Goal: Task Accomplishment & Management: Complete application form

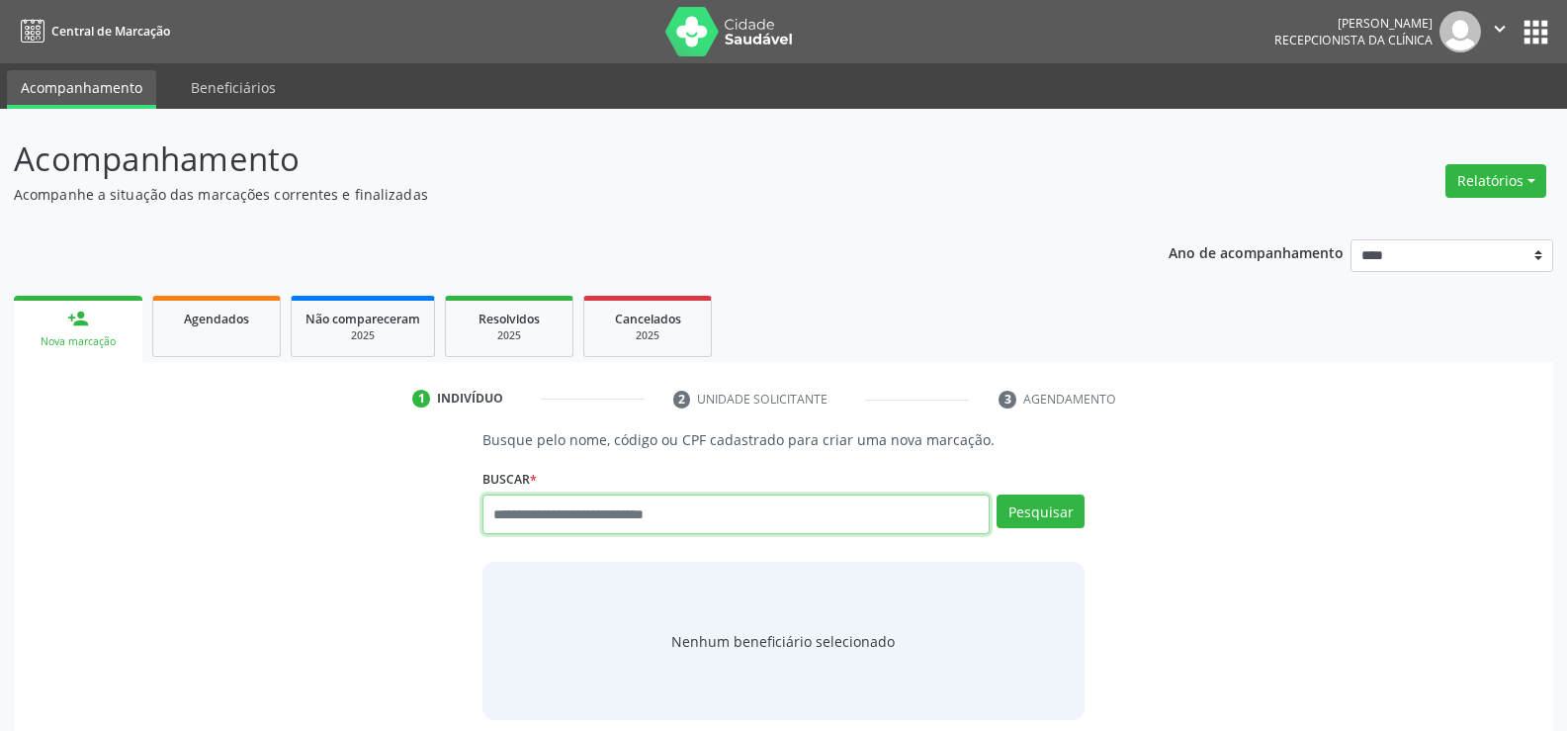
click at [503, 521] on input "text" at bounding box center [735, 514] width 507 height 40
click at [507, 516] on input "text" at bounding box center [735, 514] width 507 height 40
paste input "**********"
type input "**********"
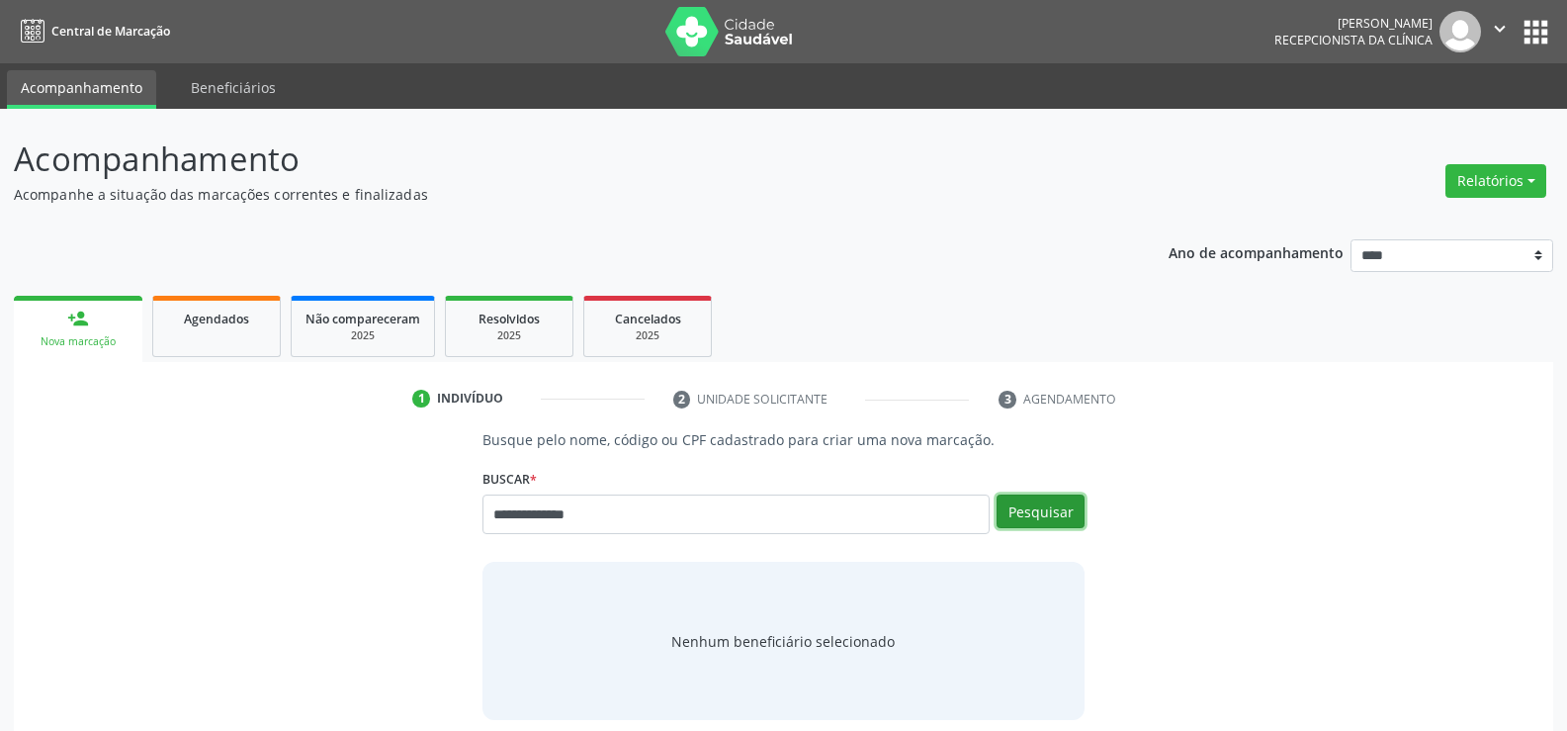
click at [1030, 510] on button "Pesquisar" at bounding box center [1040, 511] width 88 height 34
type input "**********"
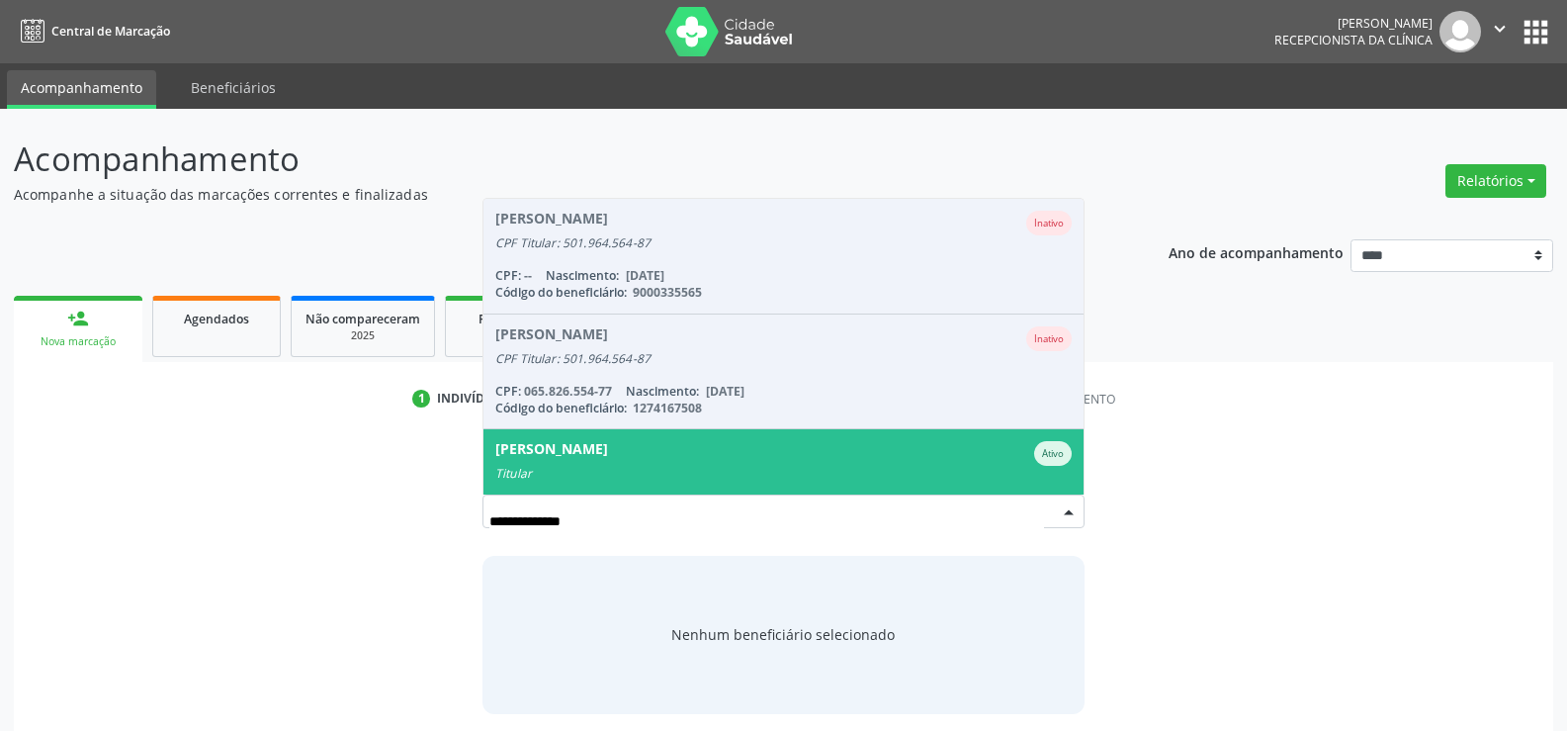
click at [757, 445] on div "[PERSON_NAME] de [PERSON_NAME]" at bounding box center [783, 453] width 576 height 25
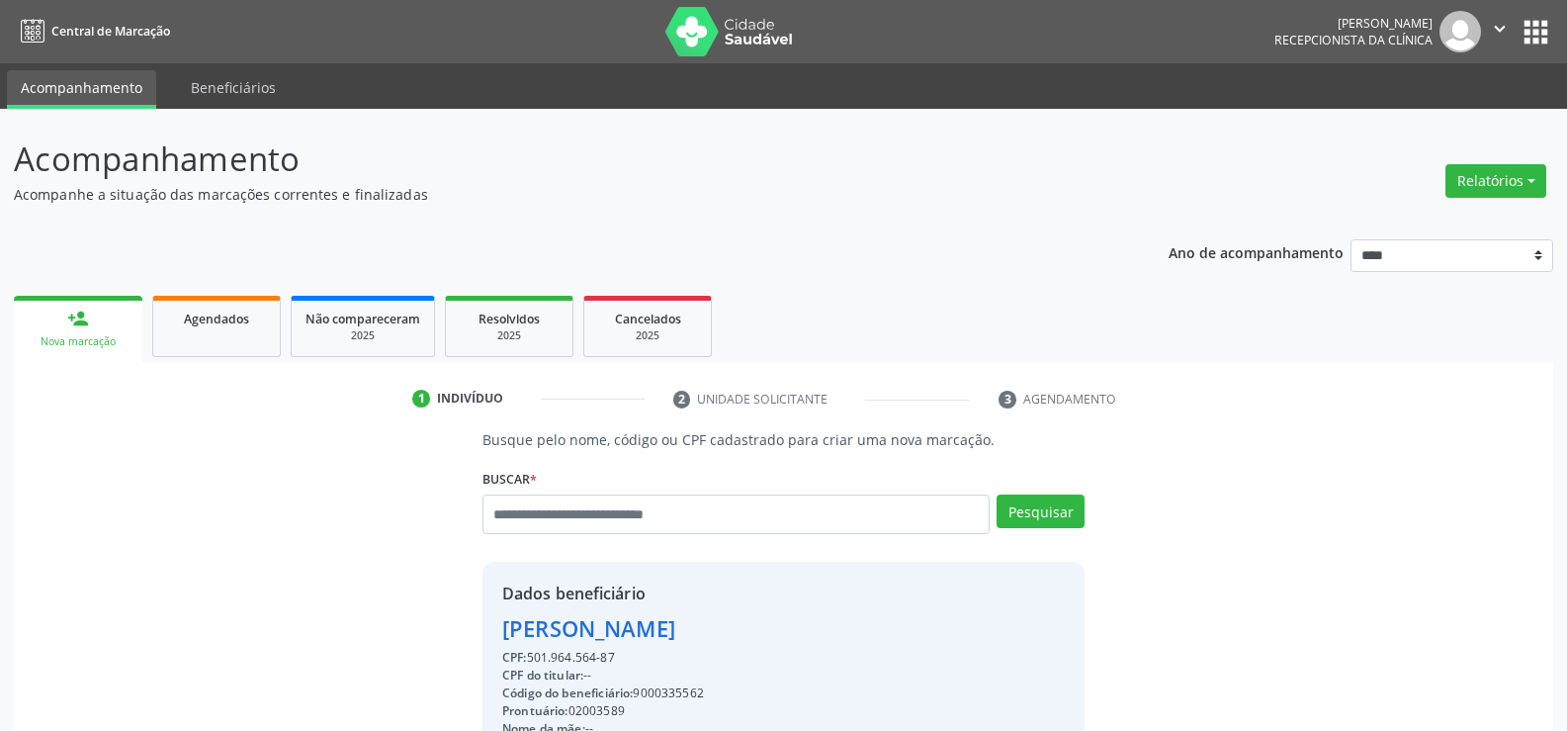
scroll to position [301, 0]
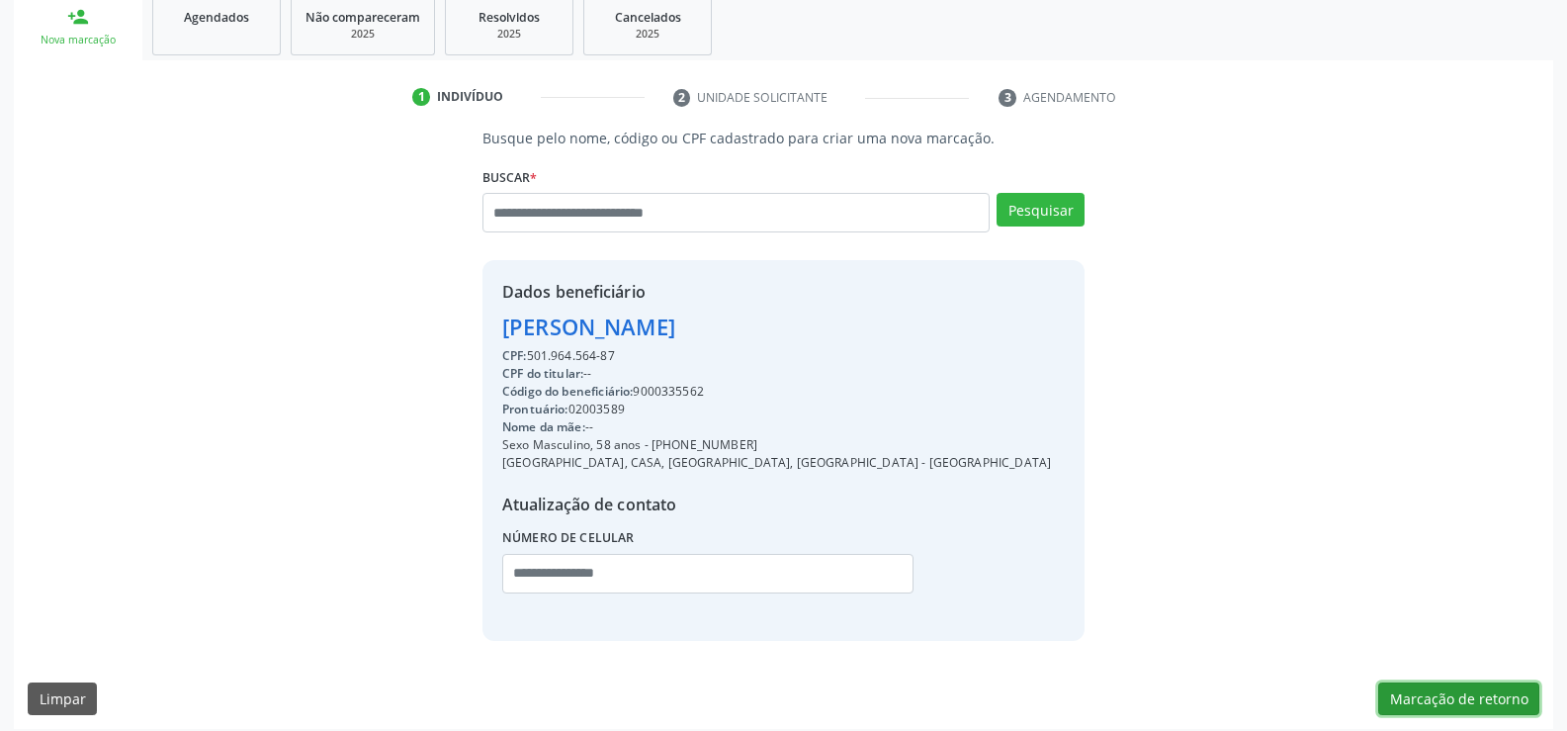
click at [1491, 704] on button "Marcação de retorno" at bounding box center [1458, 699] width 161 height 34
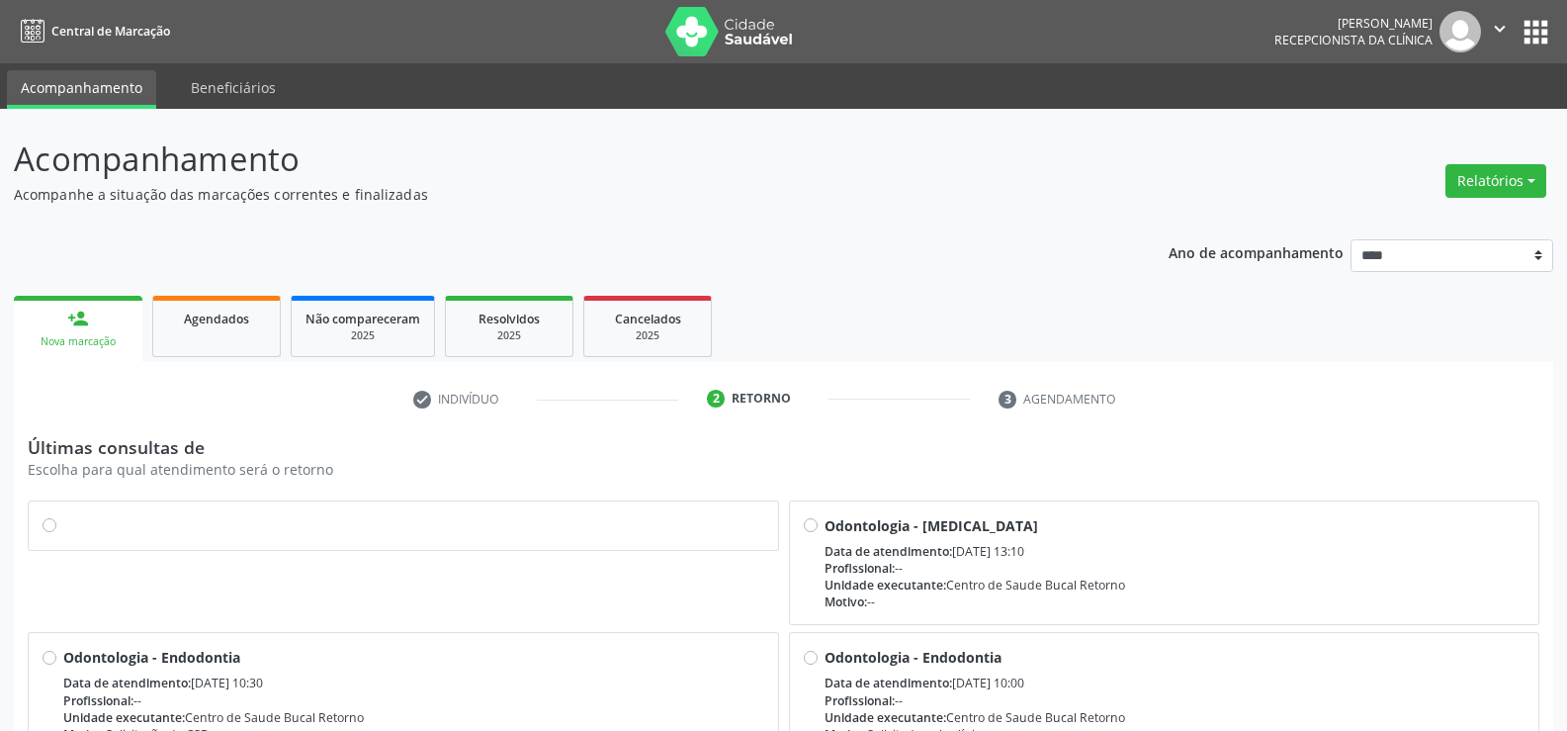
drag, startPoint x: 52, startPoint y: 522, endPoint x: 621, endPoint y: 579, distance: 571.3
click at [60, 523] on div at bounding box center [404, 525] width 722 height 21
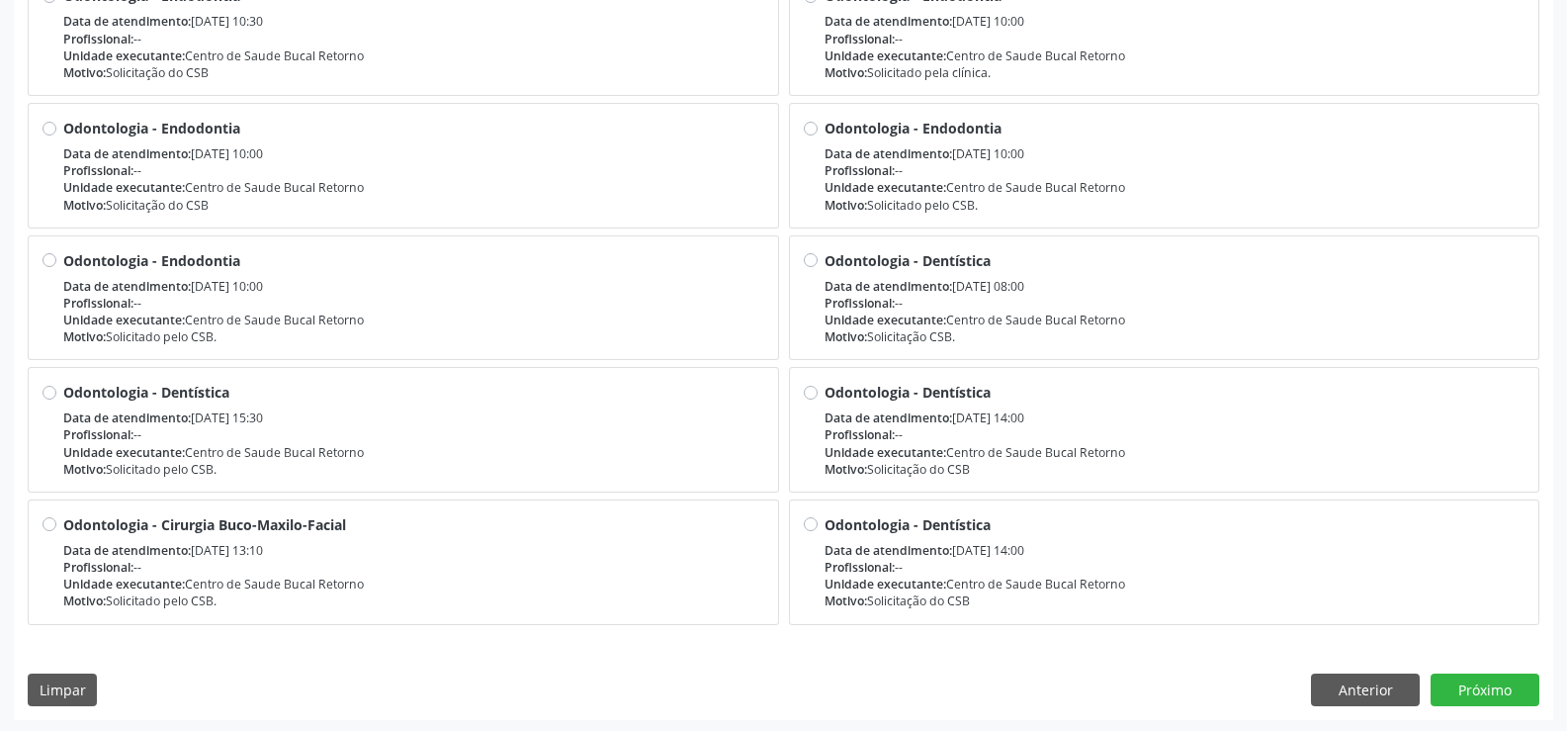
scroll to position [664, 0]
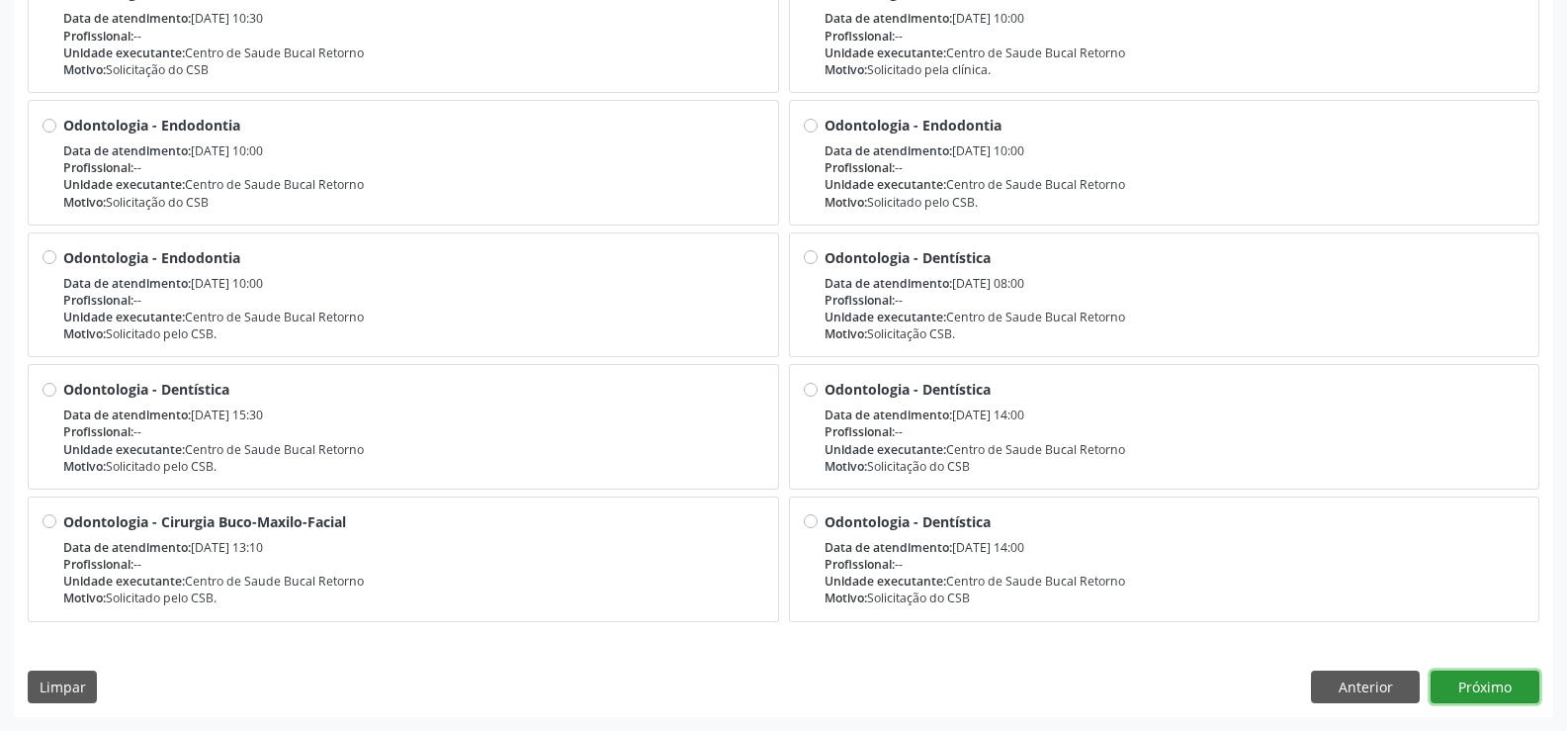
click at [1459, 680] on button "Próximo" at bounding box center [1484, 687] width 109 height 34
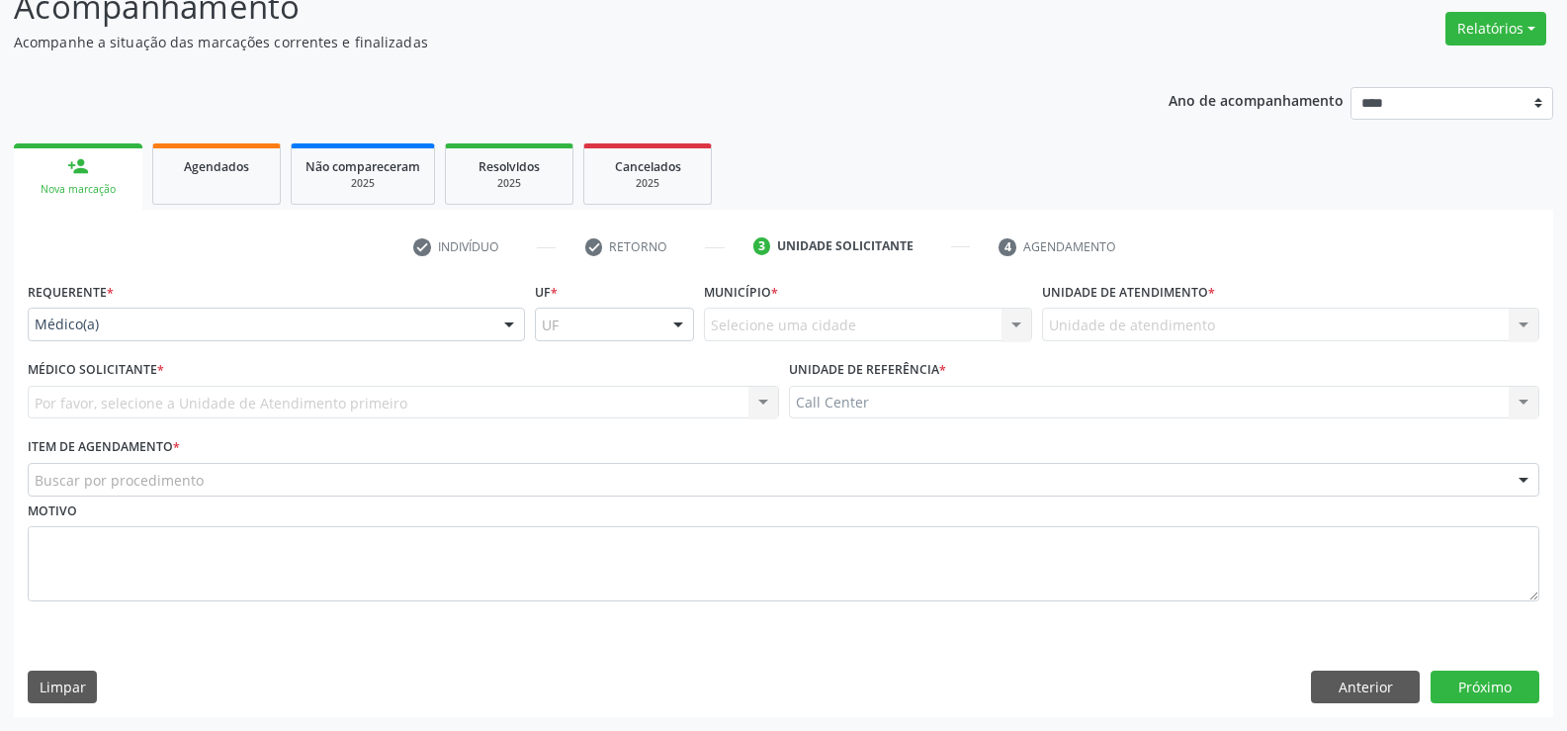
scroll to position [152, 0]
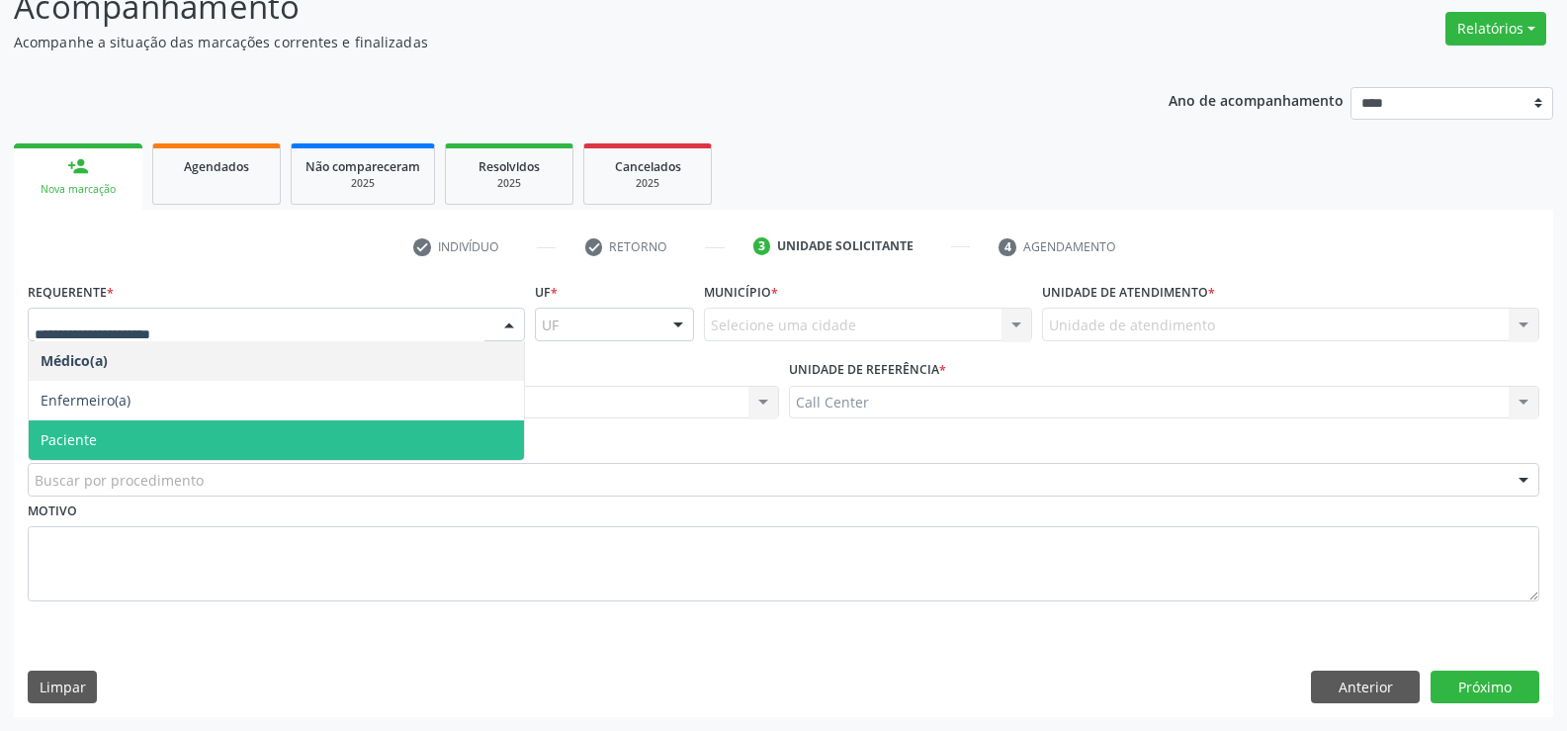
click at [62, 434] on span "Paciente" at bounding box center [69, 439] width 56 height 19
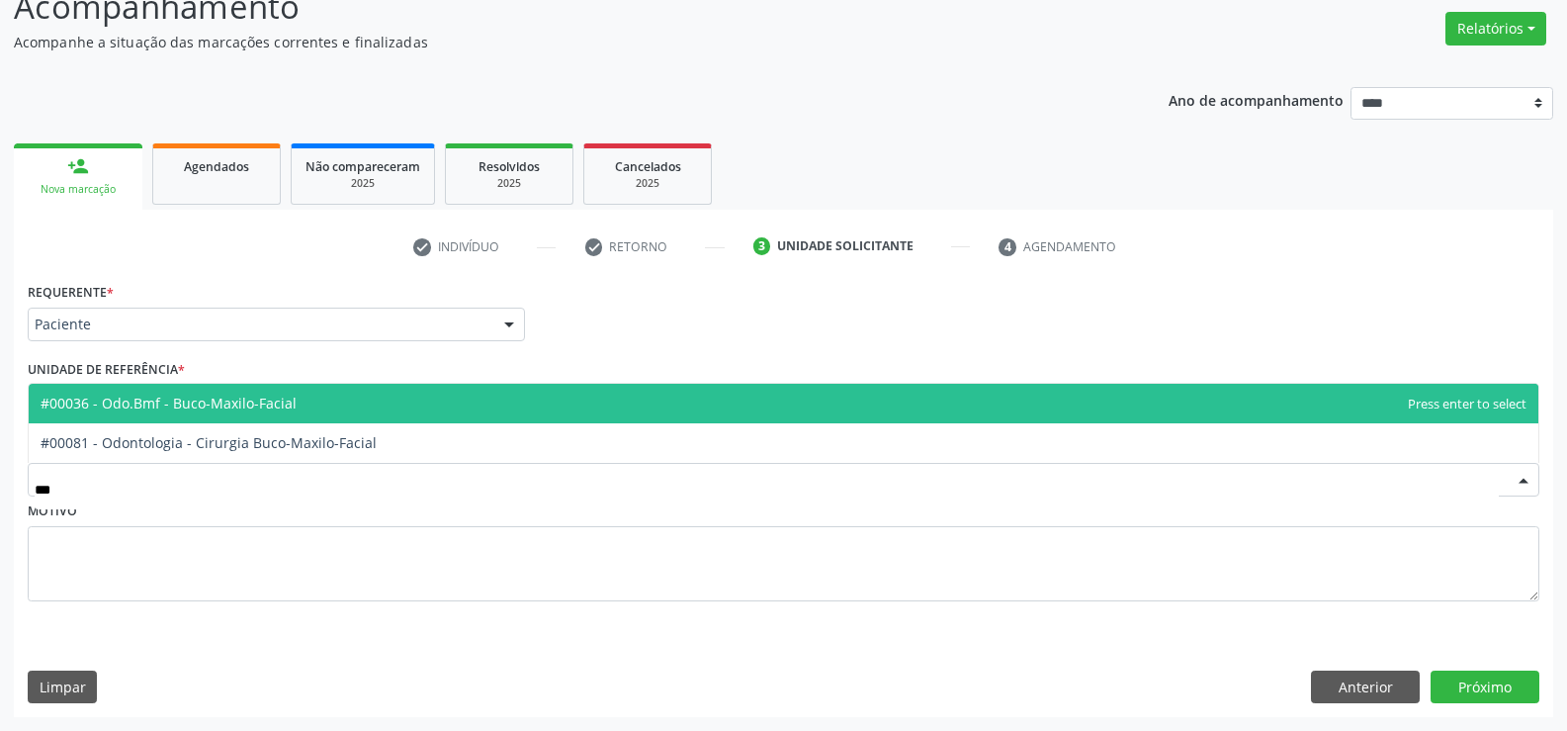
type input "****"
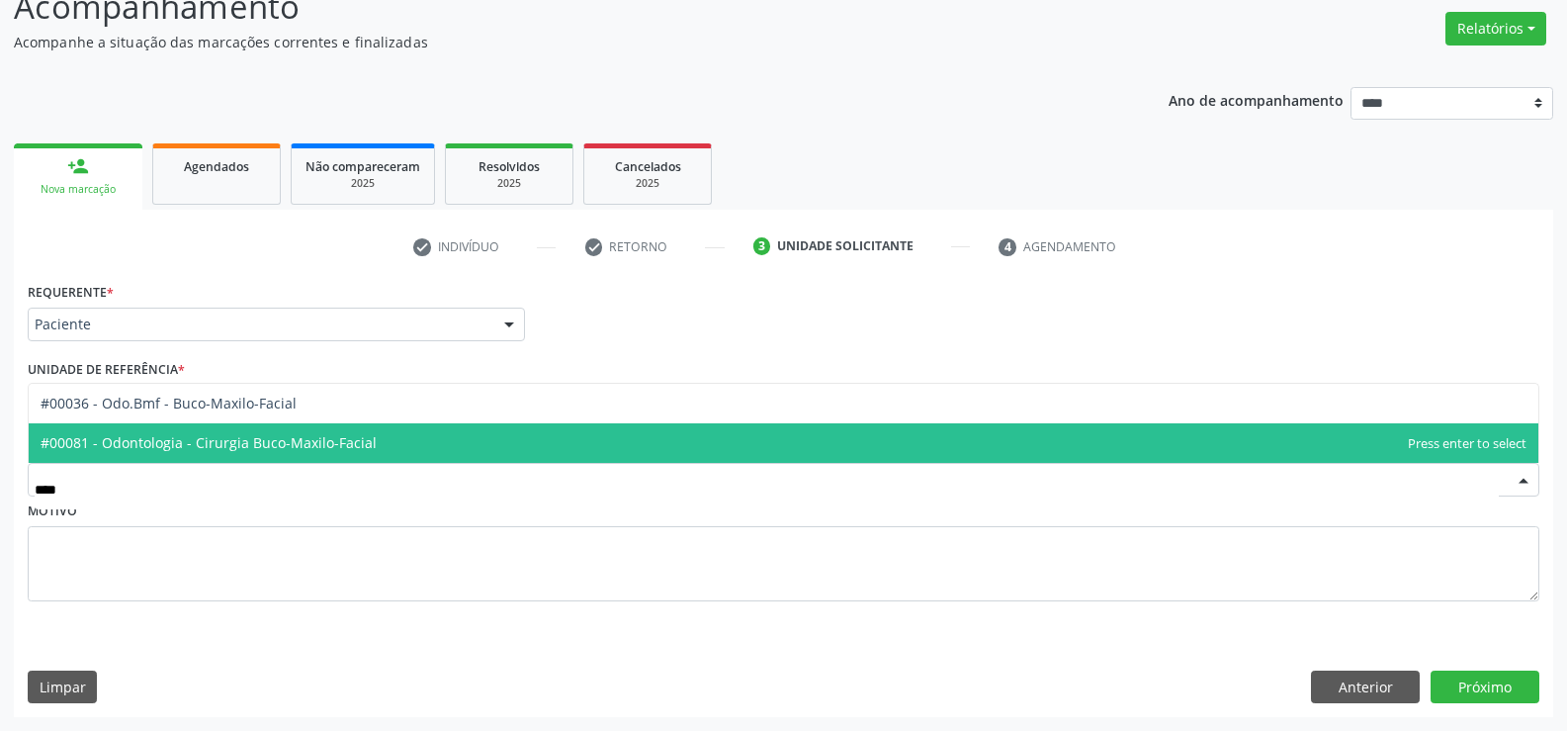
click at [138, 444] on span "#00081 - Odontologia - Cirurgia Buco-Maxilo-Facial" at bounding box center [209, 442] width 336 height 19
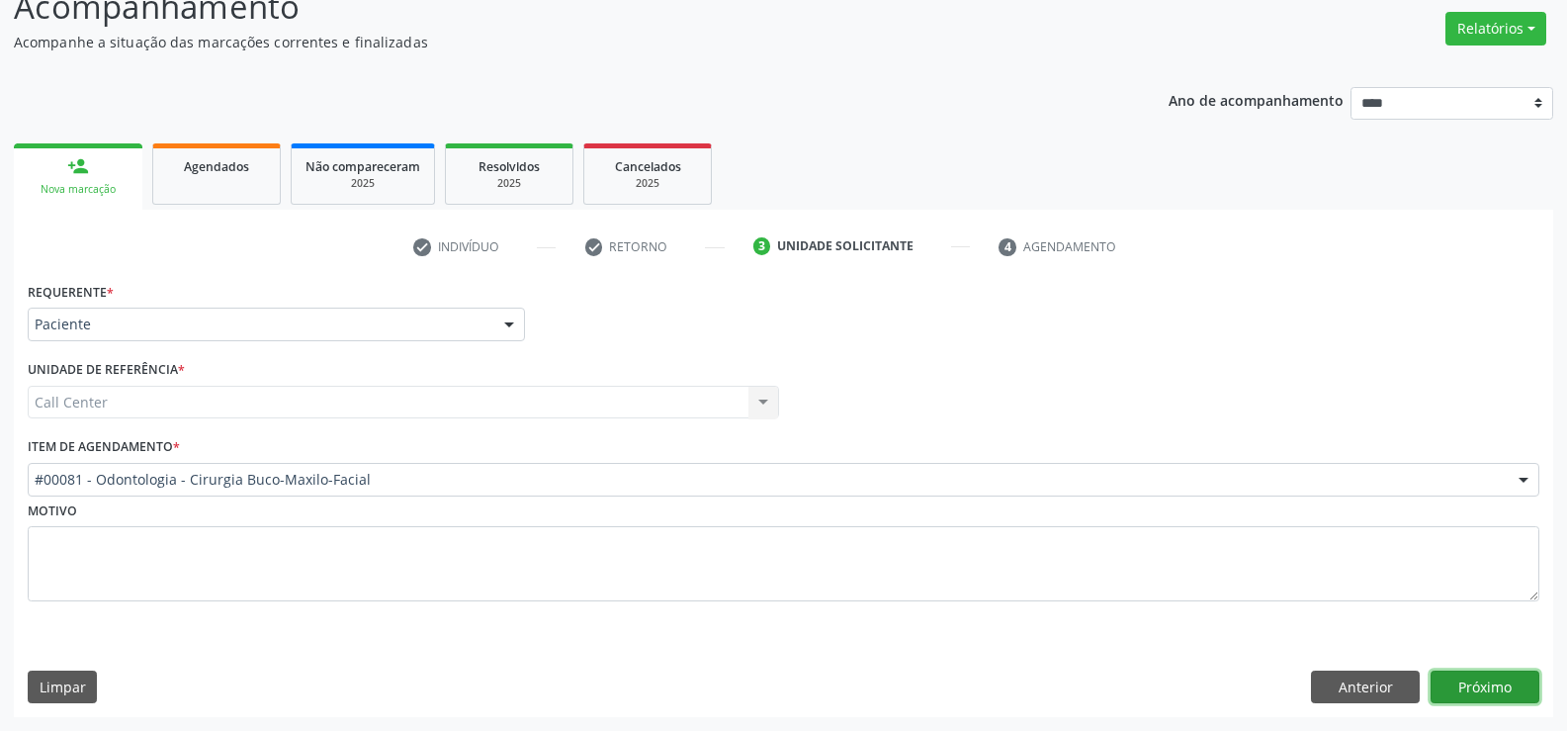
click at [1515, 687] on button "Próximo" at bounding box center [1484, 687] width 109 height 34
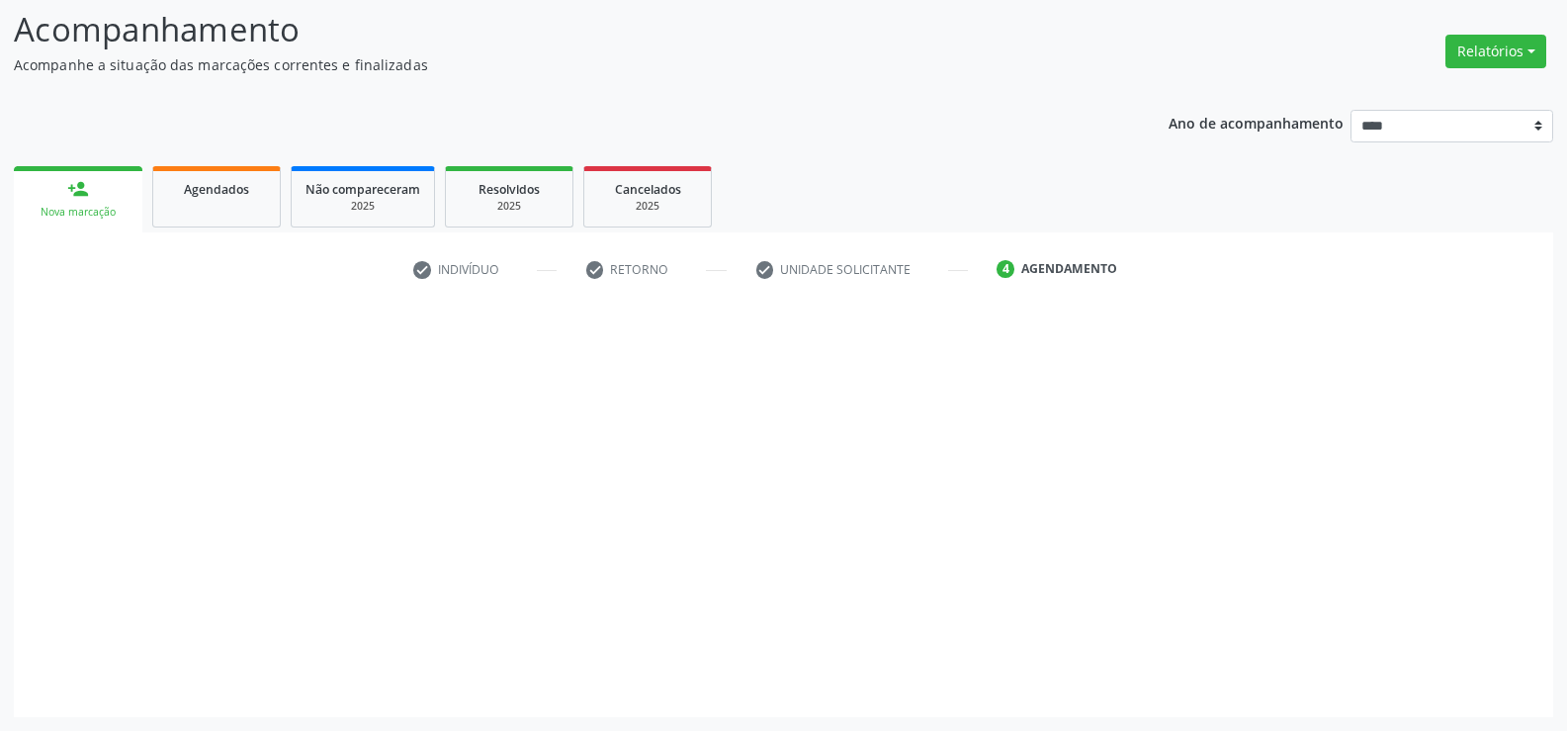
scroll to position [129, 0]
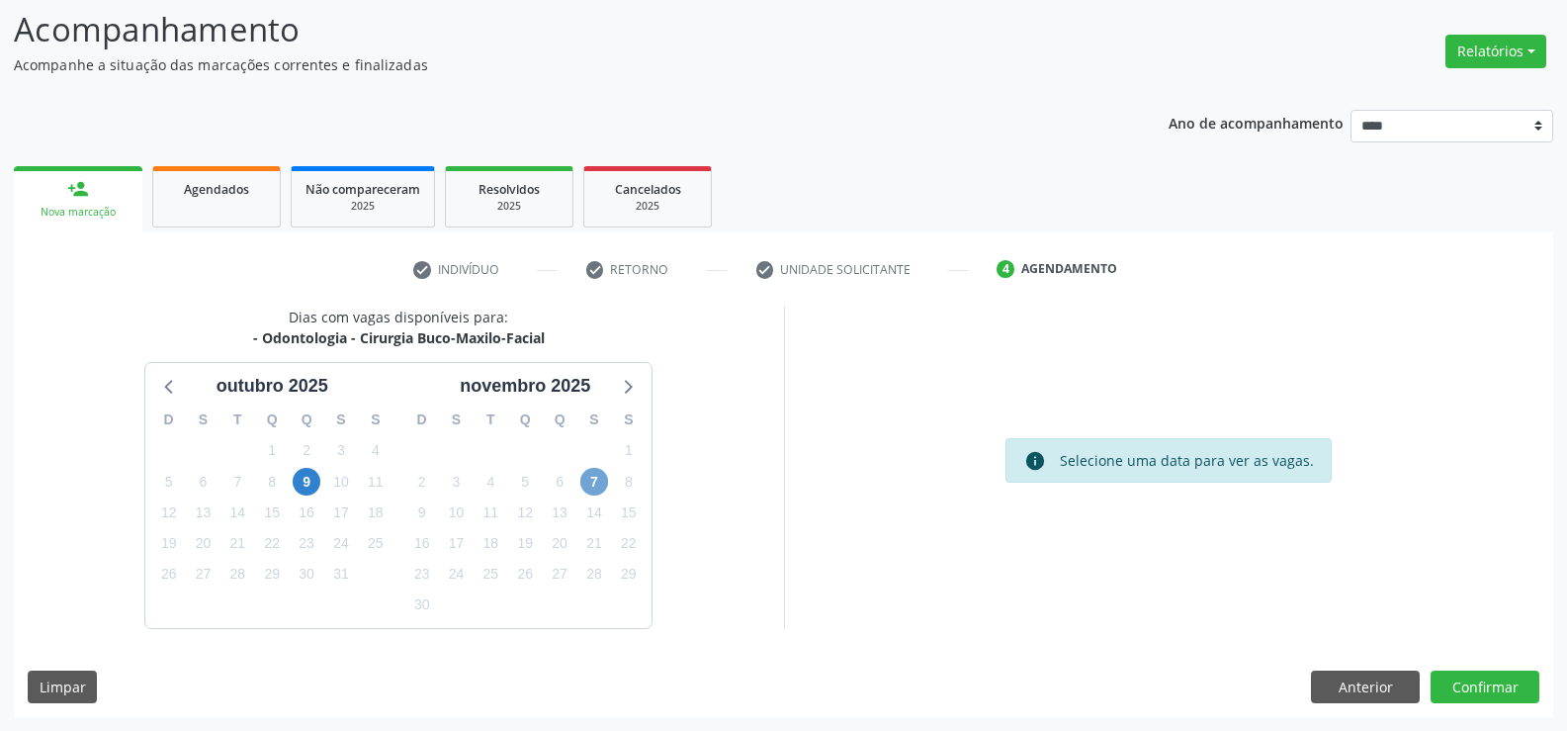
click at [603, 472] on span "7" at bounding box center [594, 482] width 28 height 28
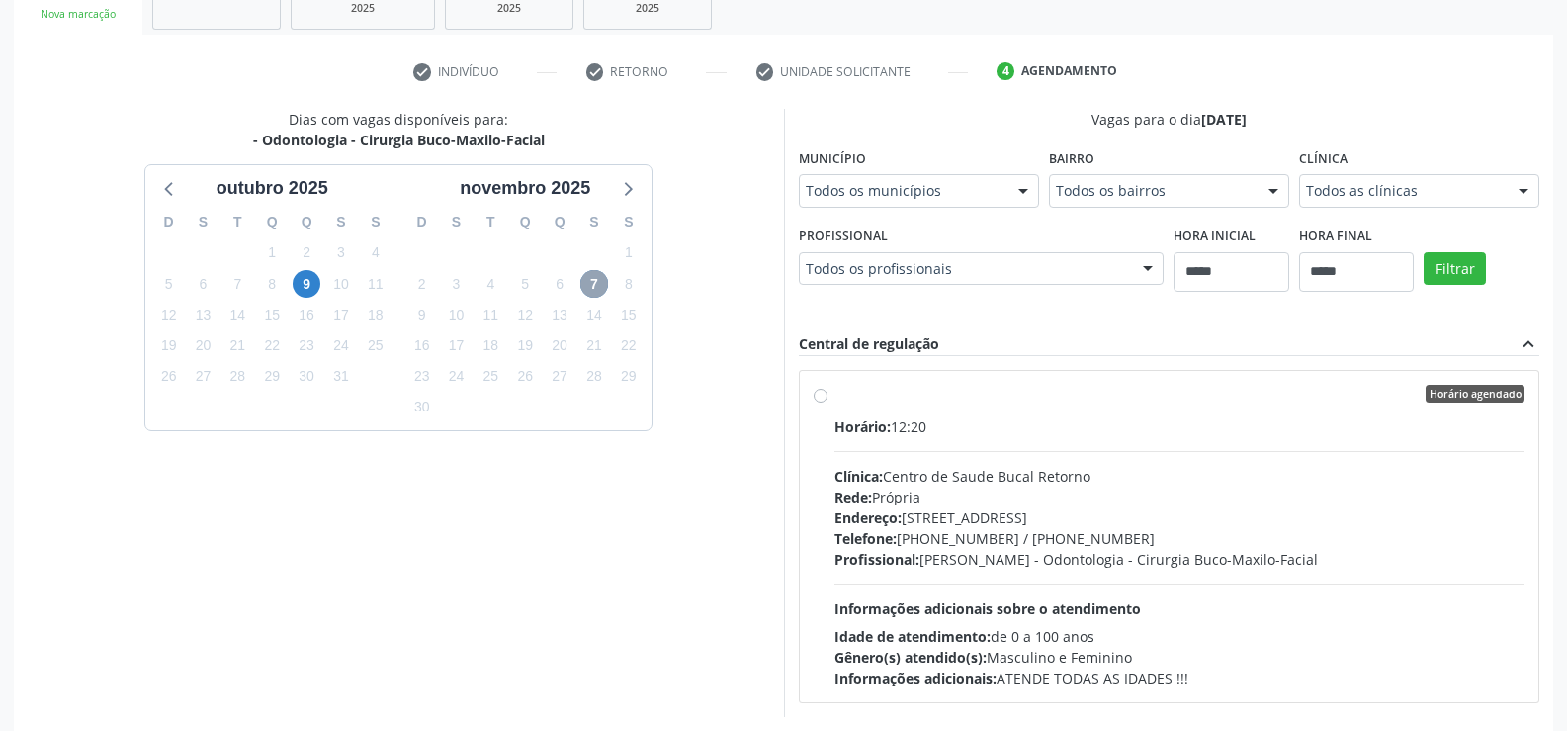
scroll to position [415, 0]
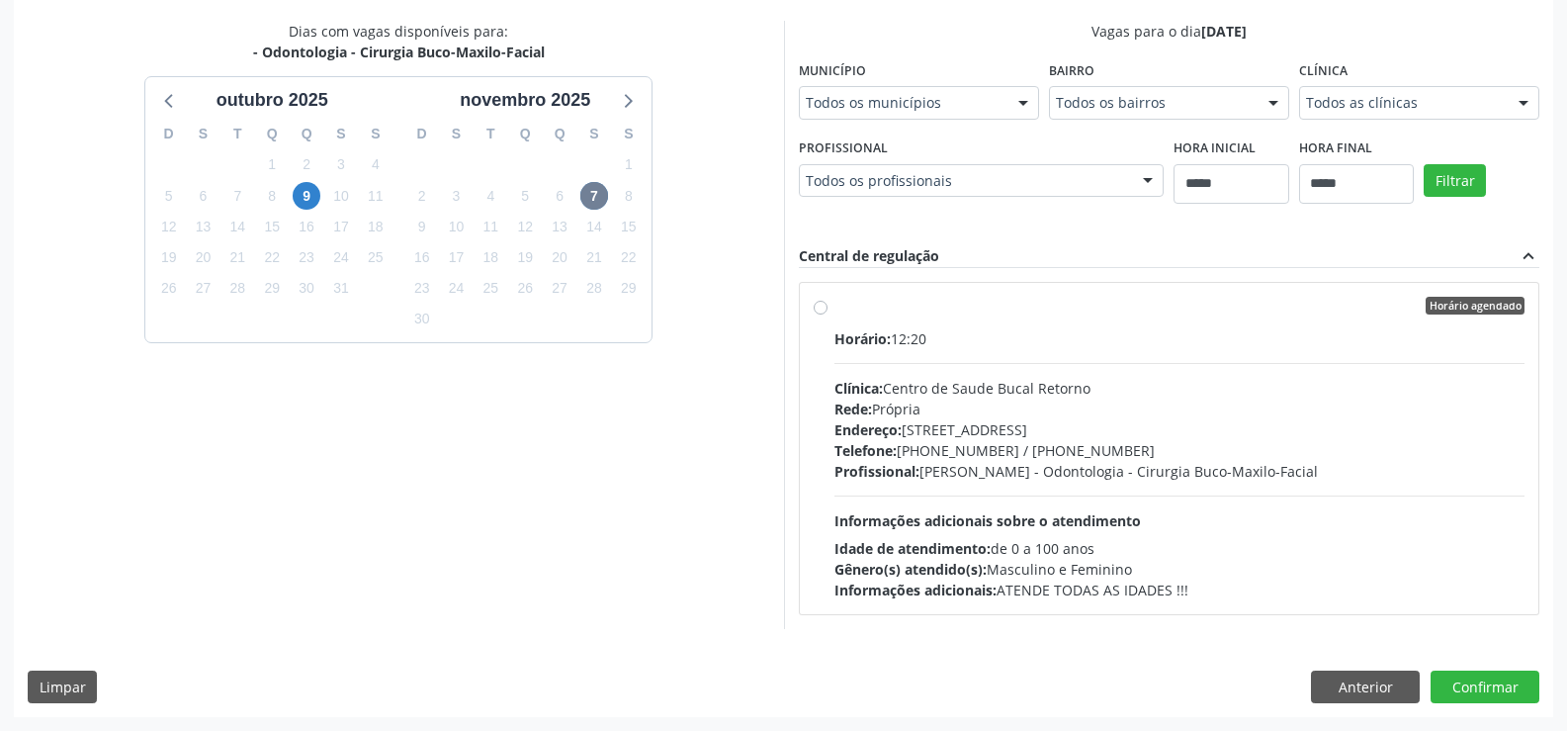
click at [834, 309] on label "Horário agendado Horário: 12:20 Clínica: Centro de Saude Bucal Retorno Rede: Pr…" at bounding box center [1179, 448] width 691 height 303
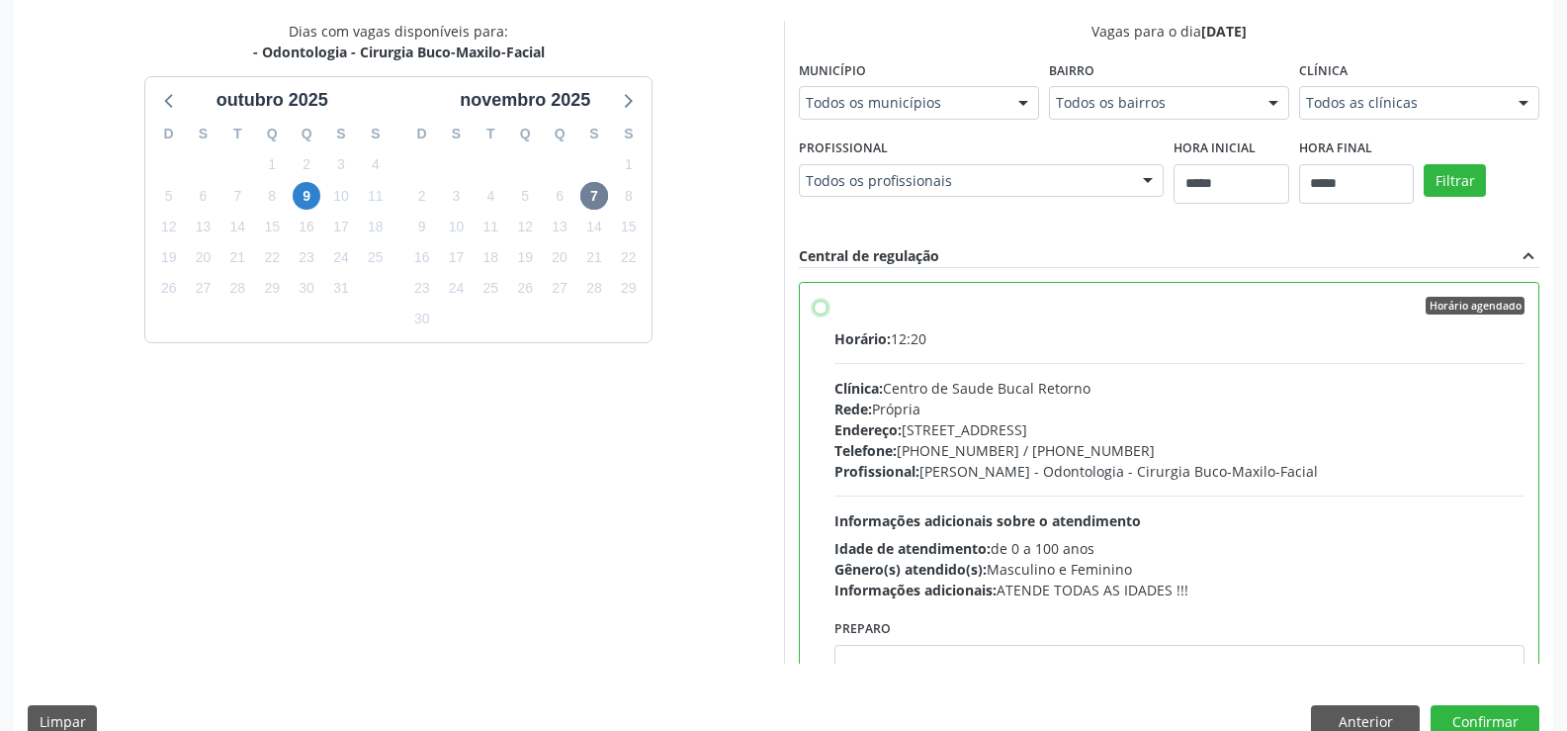
scroll to position [98, 0]
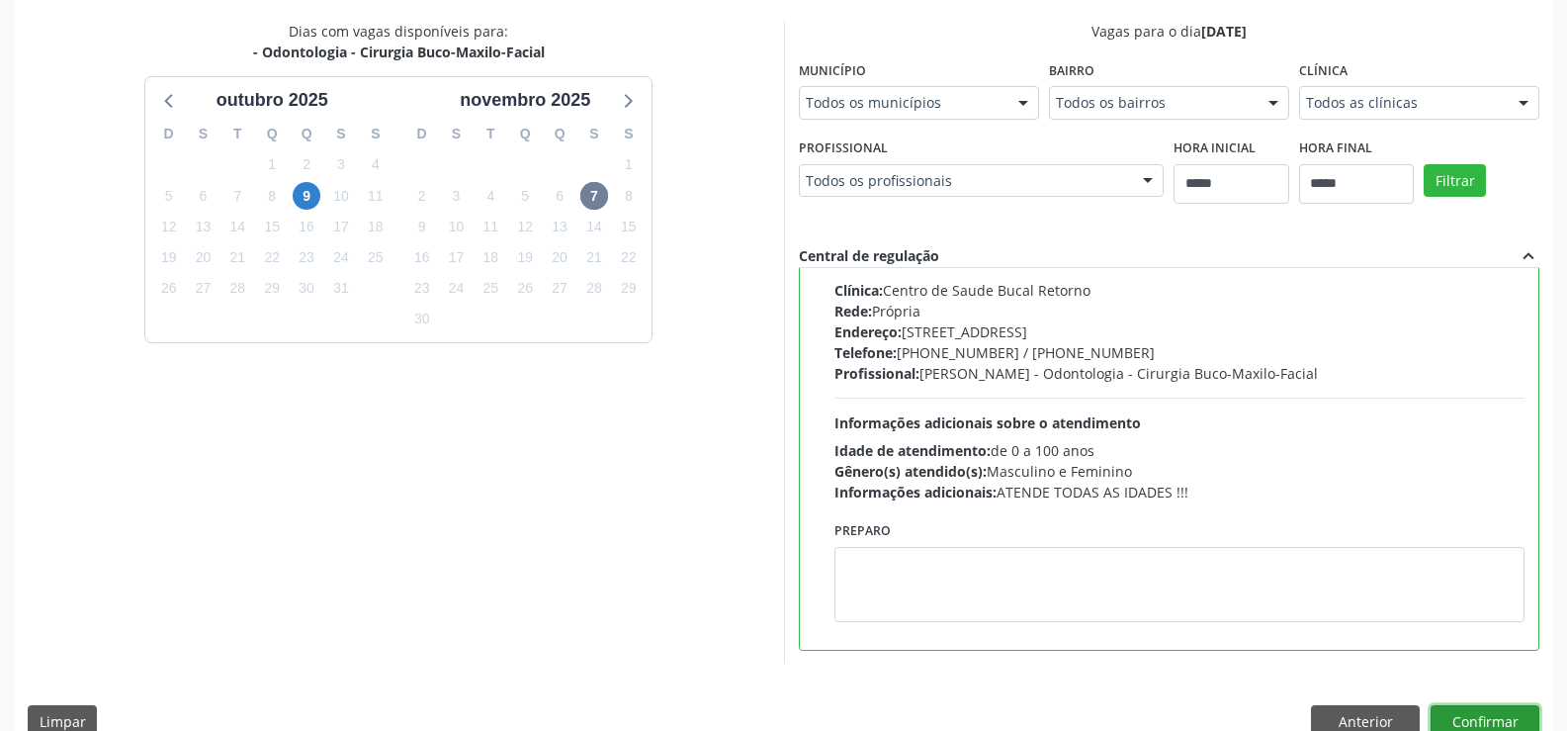
click at [1487, 722] on button "Confirmar" at bounding box center [1484, 722] width 109 height 34
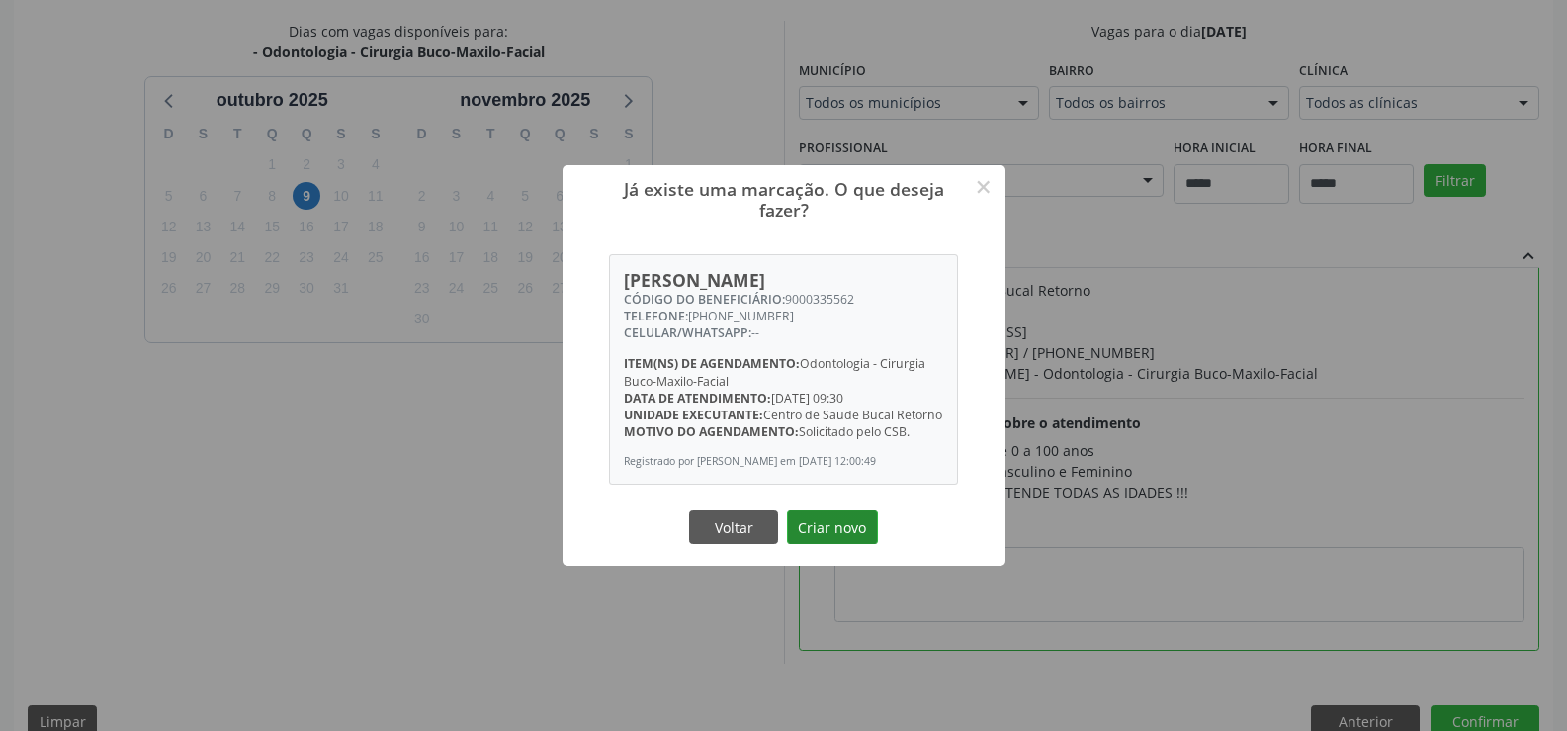
click at [844, 541] on button "Criar novo" at bounding box center [832, 527] width 91 height 34
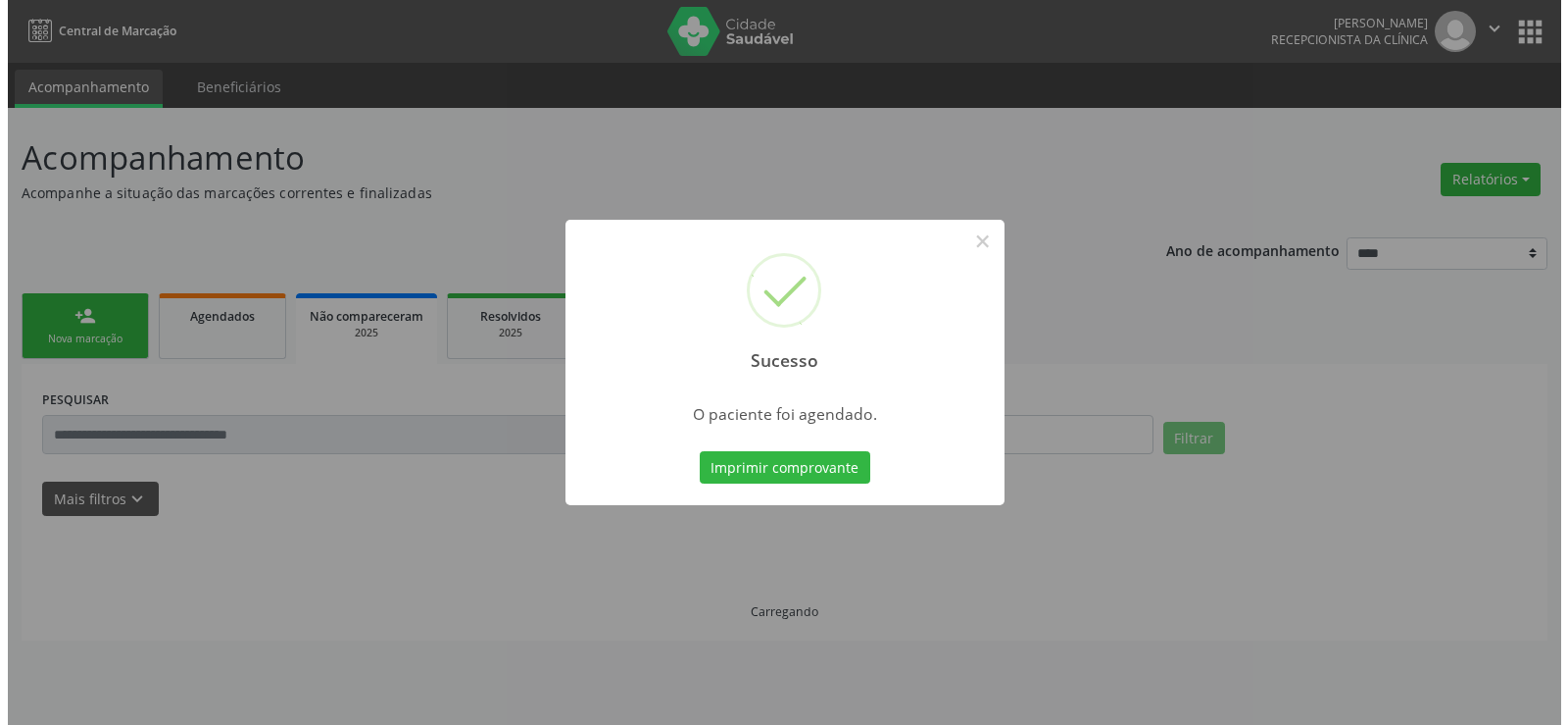
scroll to position [0, 0]
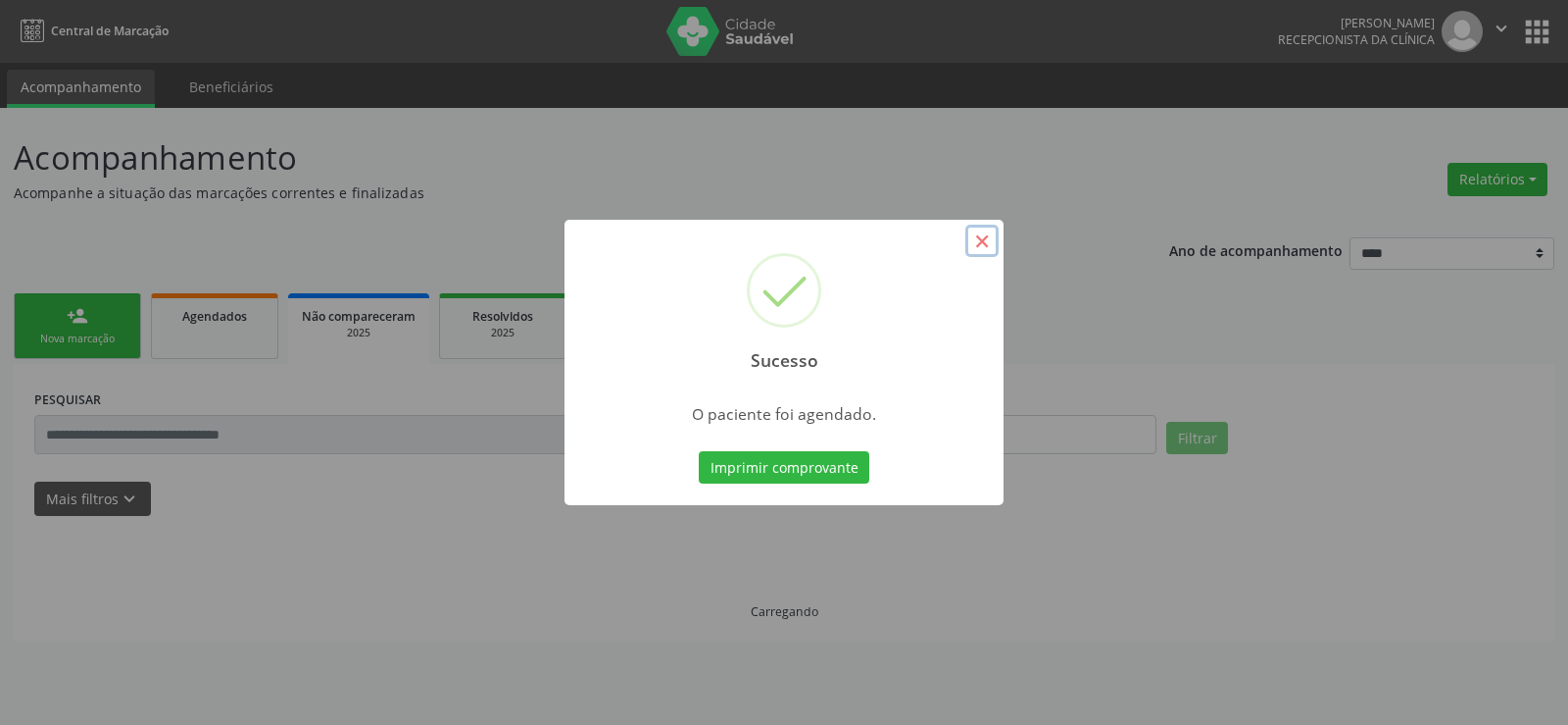
click at [985, 245] on button "×" at bounding box center [982, 241] width 34 height 34
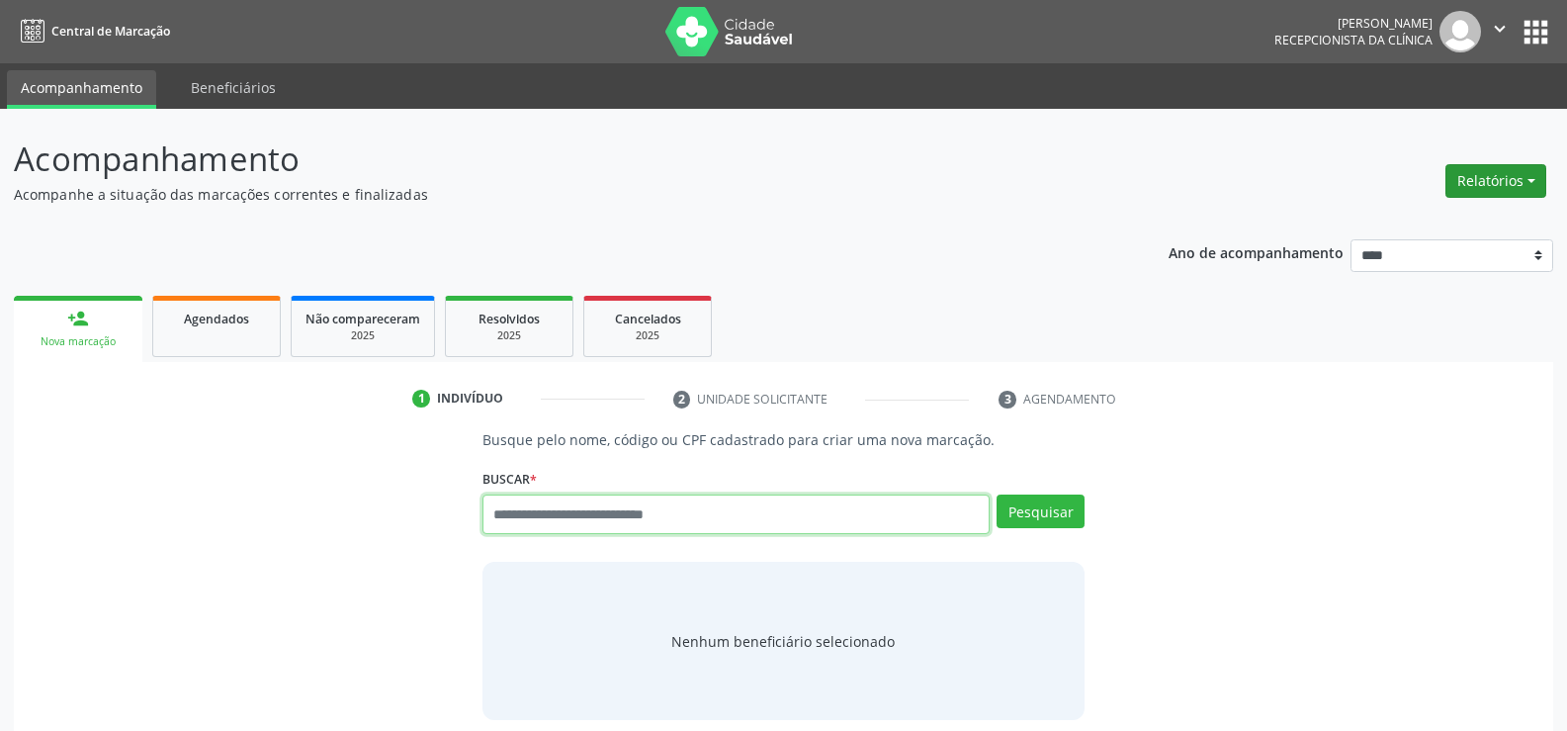
click at [1484, 189] on button "Relatórios" at bounding box center [1495, 181] width 101 height 34
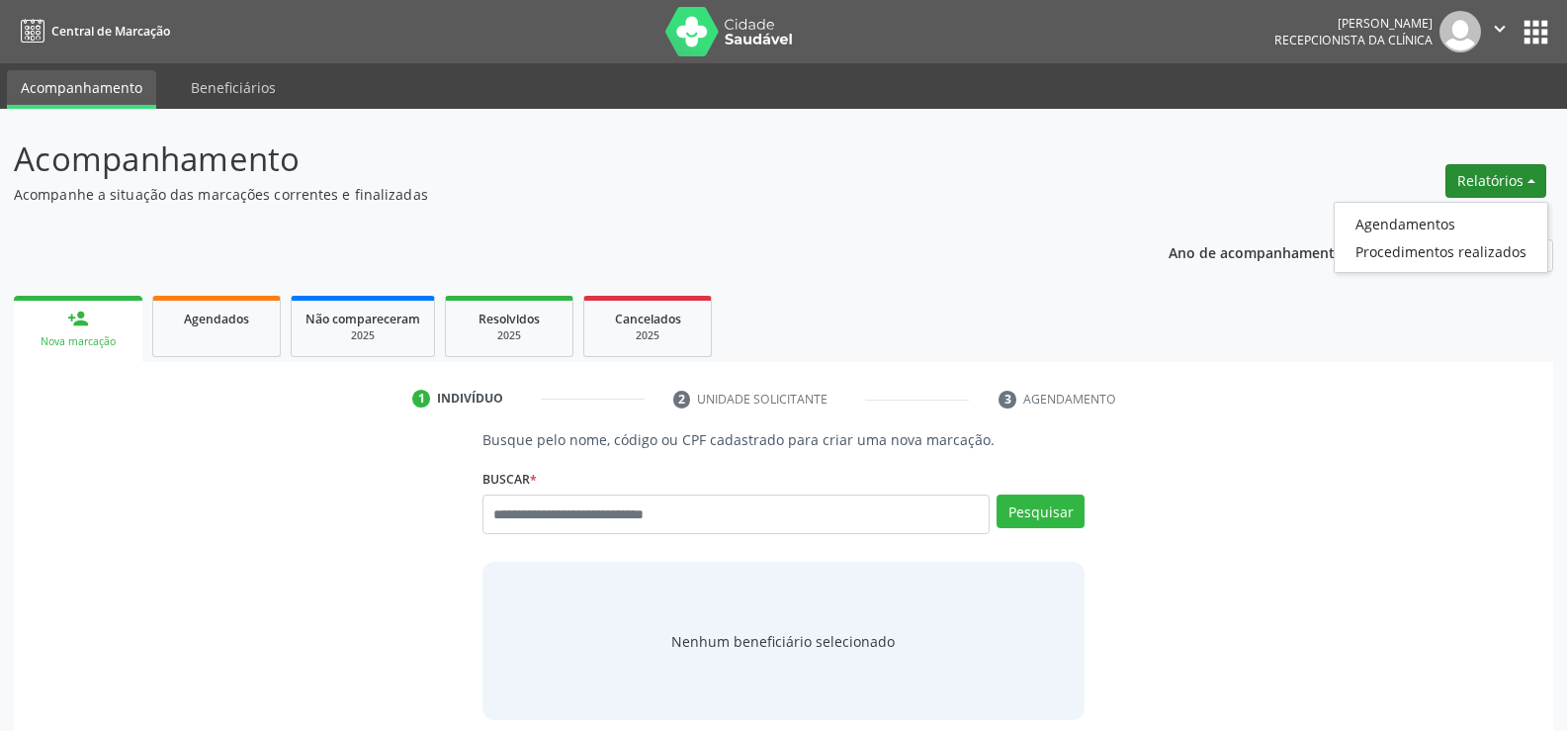
click at [1398, 209] on ul "Agendamentos Procedimentos realizados" at bounding box center [1440, 237] width 215 height 71
click at [1392, 218] on link "Agendamentos" at bounding box center [1440, 224] width 213 height 28
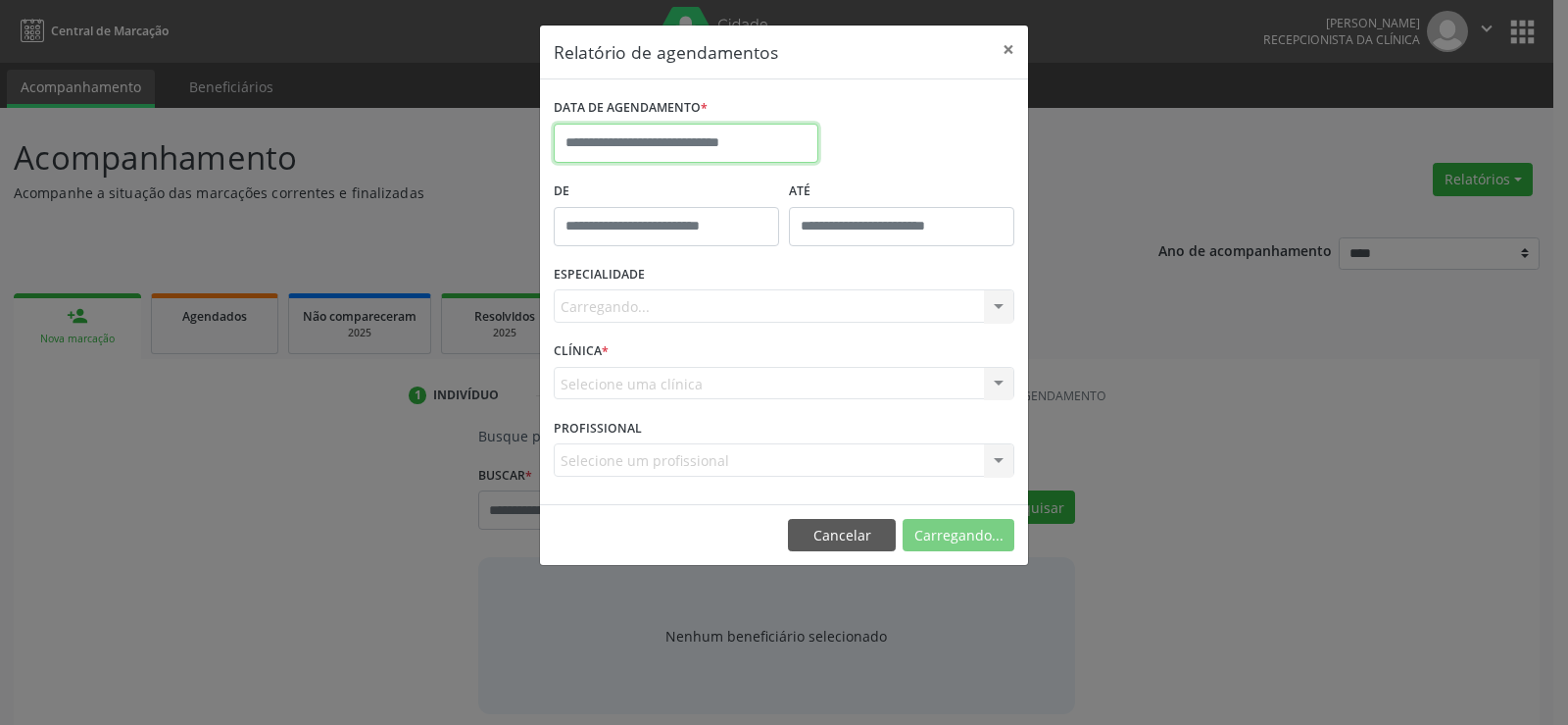
click at [717, 153] on body "Central de Marcação Ewerson Douglas Nascimento Vasconcelos Recepcionista da clí…" at bounding box center [784, 362] width 1568 height 725
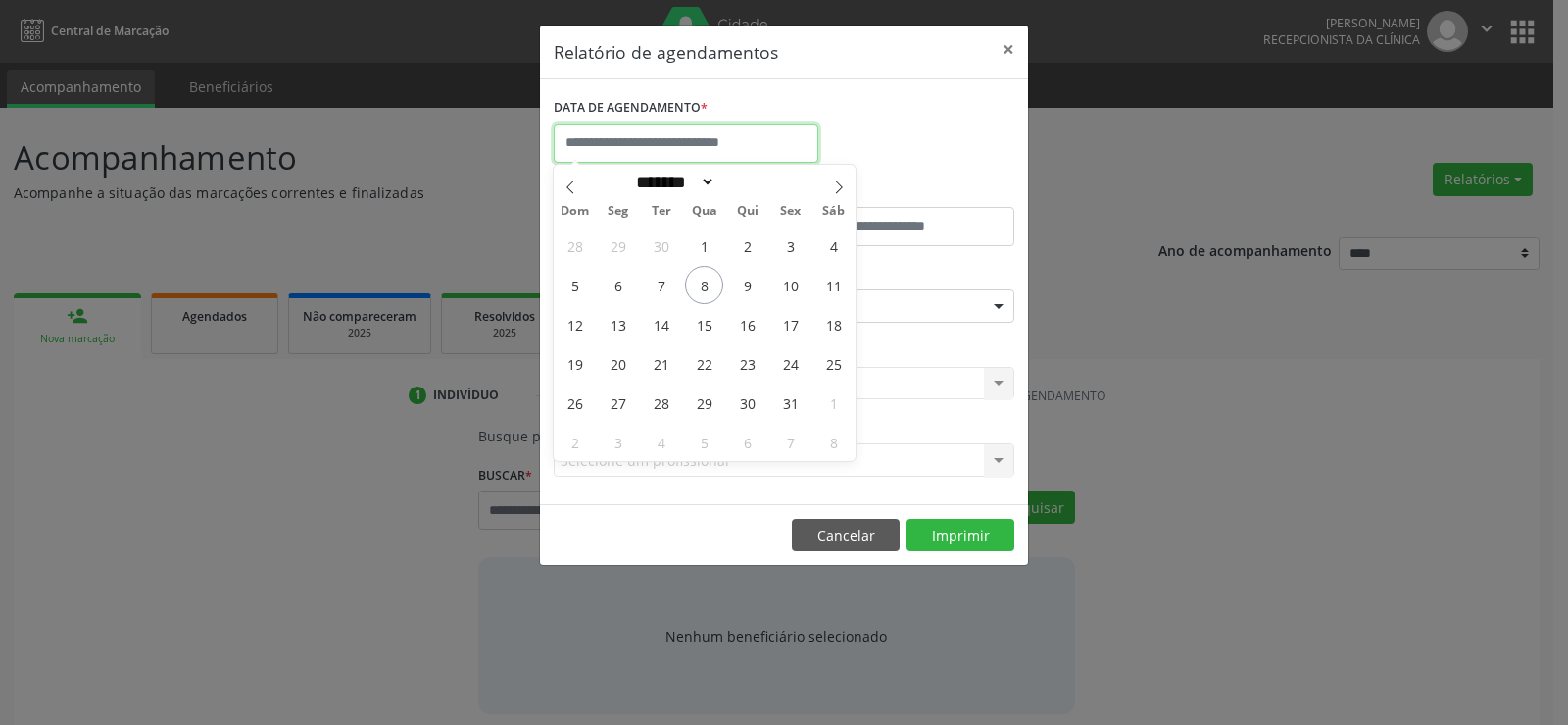
click at [617, 151] on input "text" at bounding box center [686, 144] width 265 height 40
click at [784, 440] on span "7" at bounding box center [790, 441] width 39 height 39
type input "**********"
click at [784, 440] on span "7" at bounding box center [790, 441] width 39 height 39
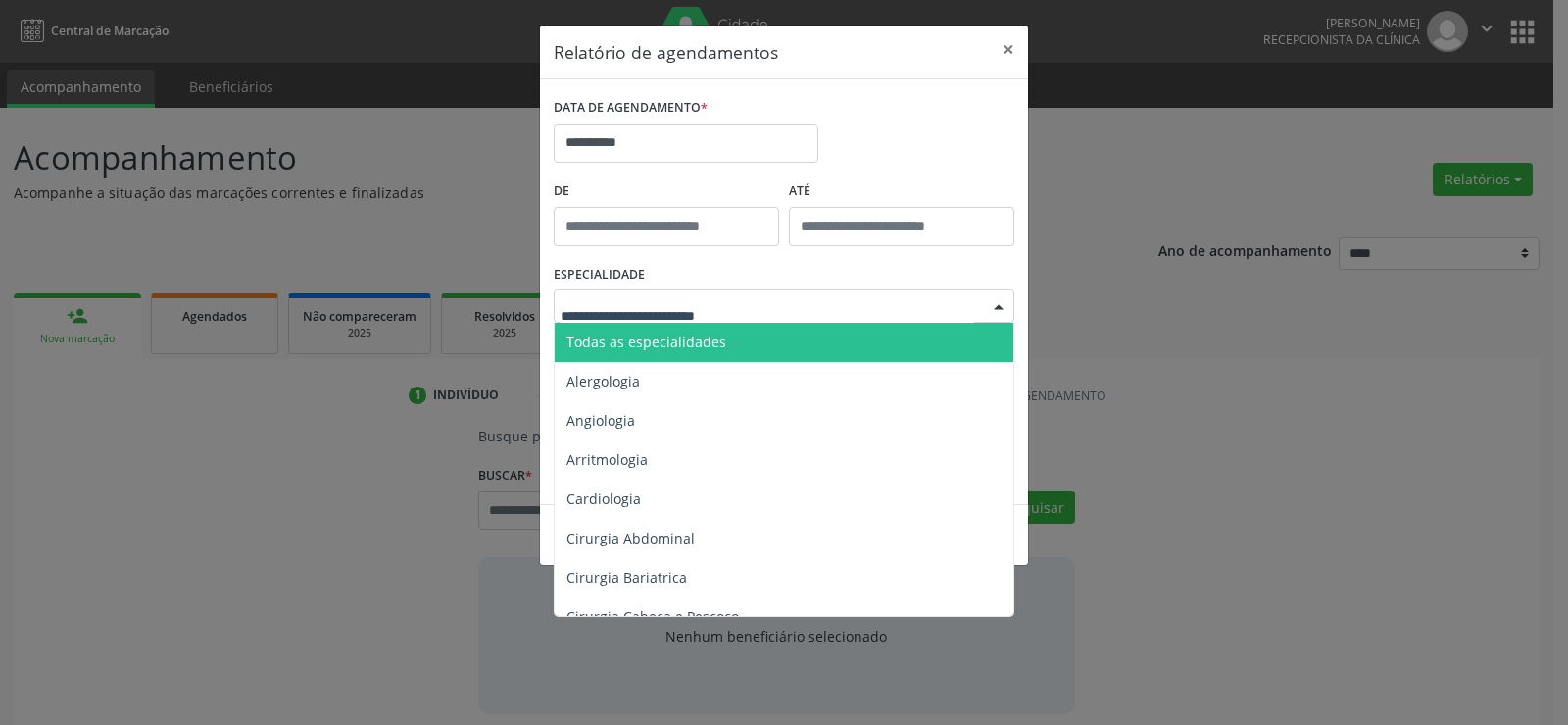
click at [728, 335] on span "Todas as especialidades" at bounding box center [785, 342] width 462 height 40
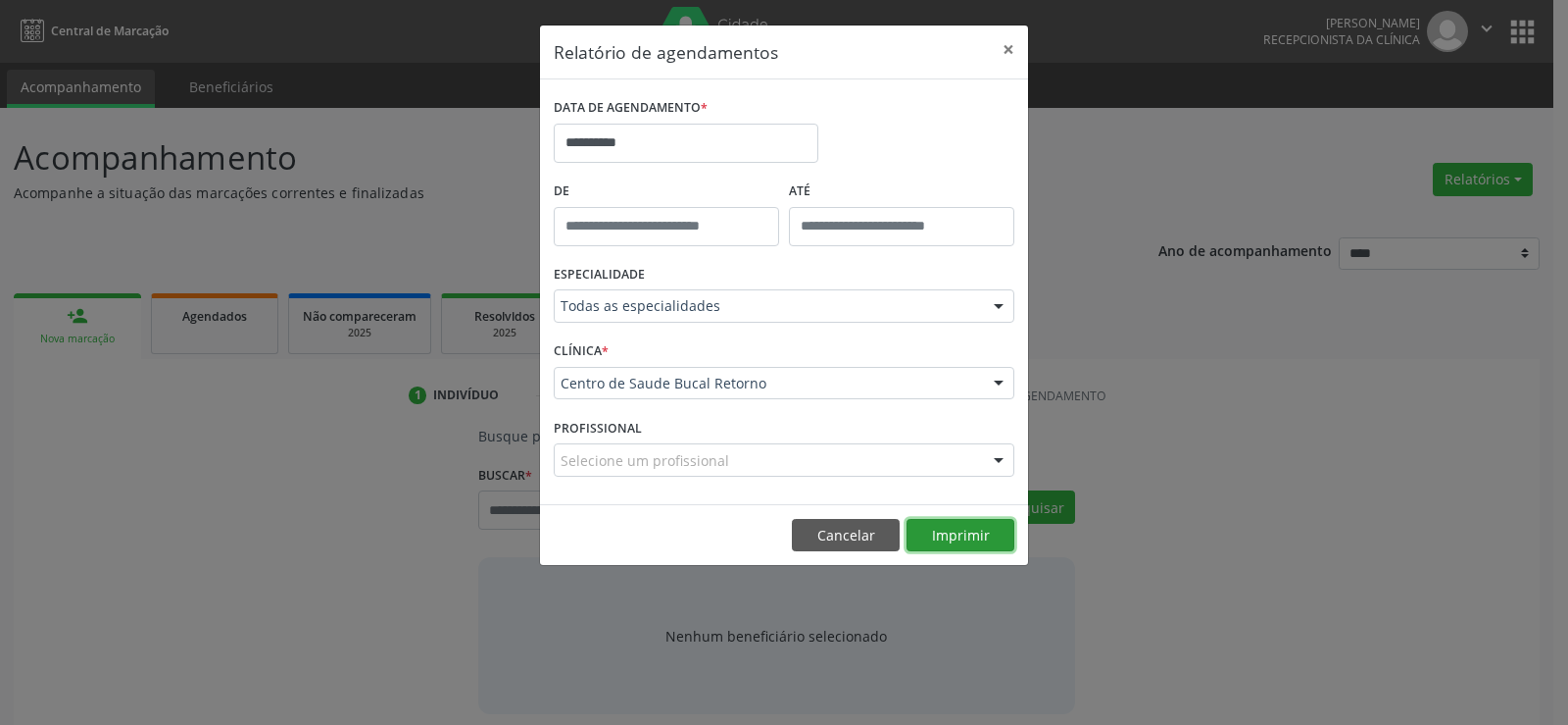
click at [983, 533] on button "Imprimir" at bounding box center [959, 536] width 108 height 34
click at [921, 532] on button "Imprimir" at bounding box center [959, 536] width 108 height 34
click at [689, 149] on input "**********" at bounding box center [686, 144] width 265 height 40
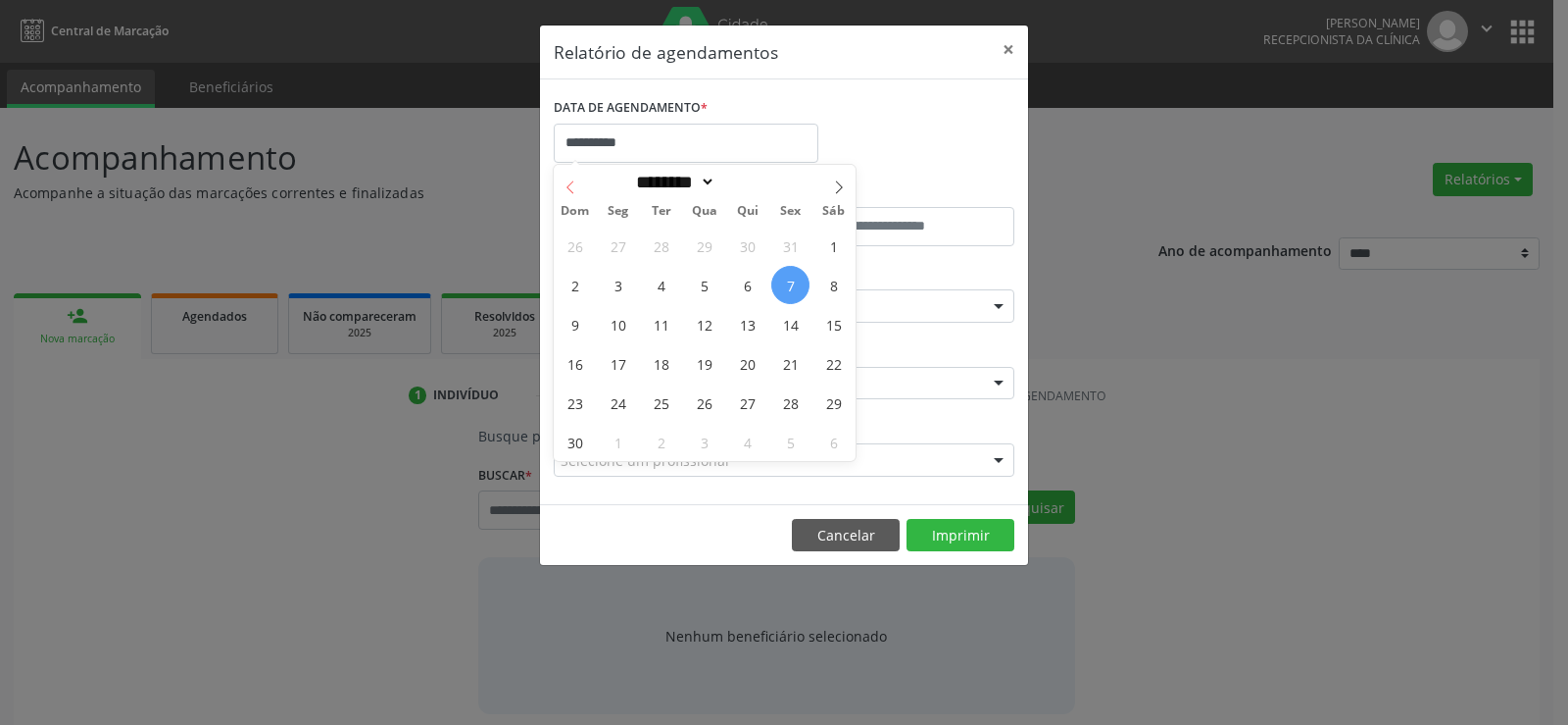
click at [567, 189] on icon at bounding box center [570, 187] width 14 height 14
select select "*"
click at [707, 283] on span "8" at bounding box center [704, 285] width 39 height 39
type input "**********"
click at [707, 283] on span "8" at bounding box center [704, 285] width 39 height 39
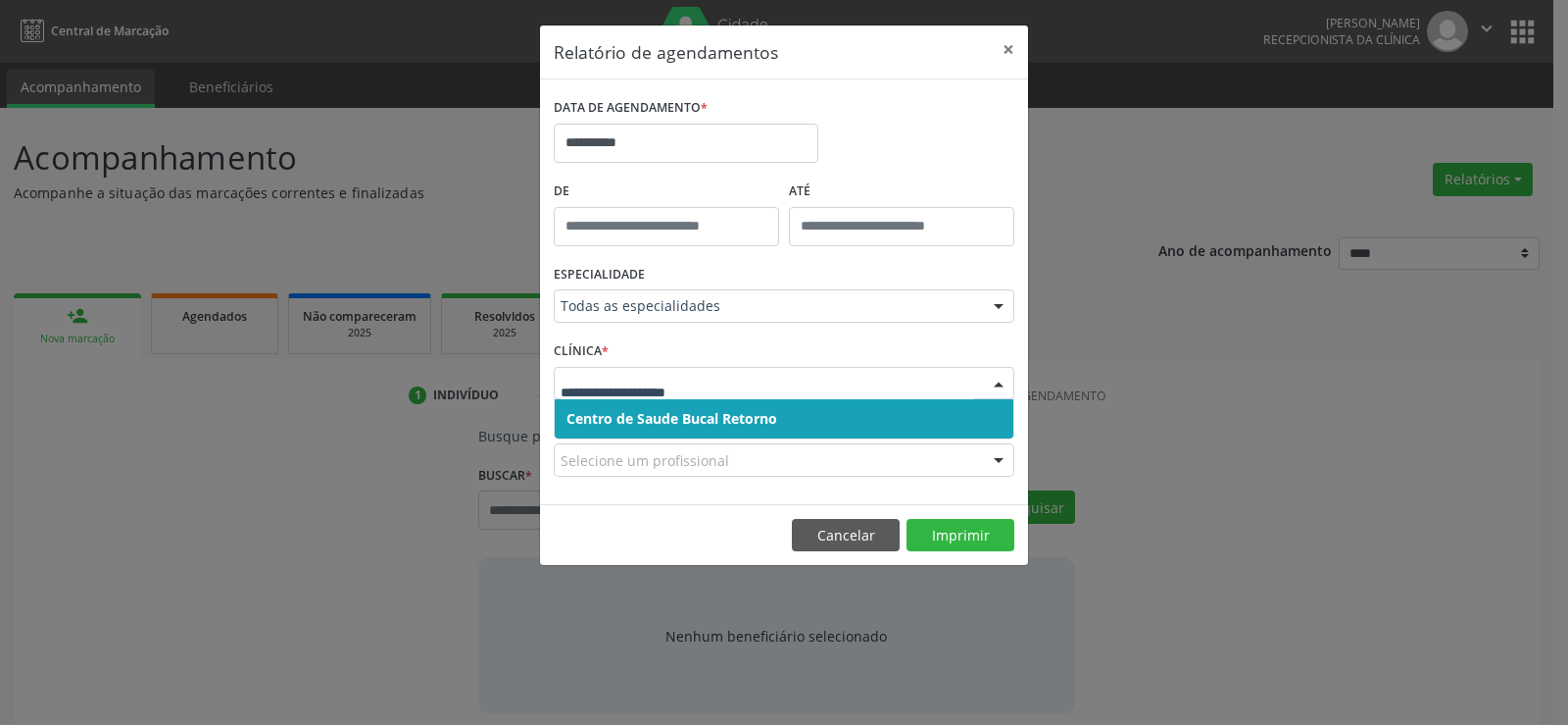
click at [701, 372] on div at bounding box center [784, 384] width 461 height 34
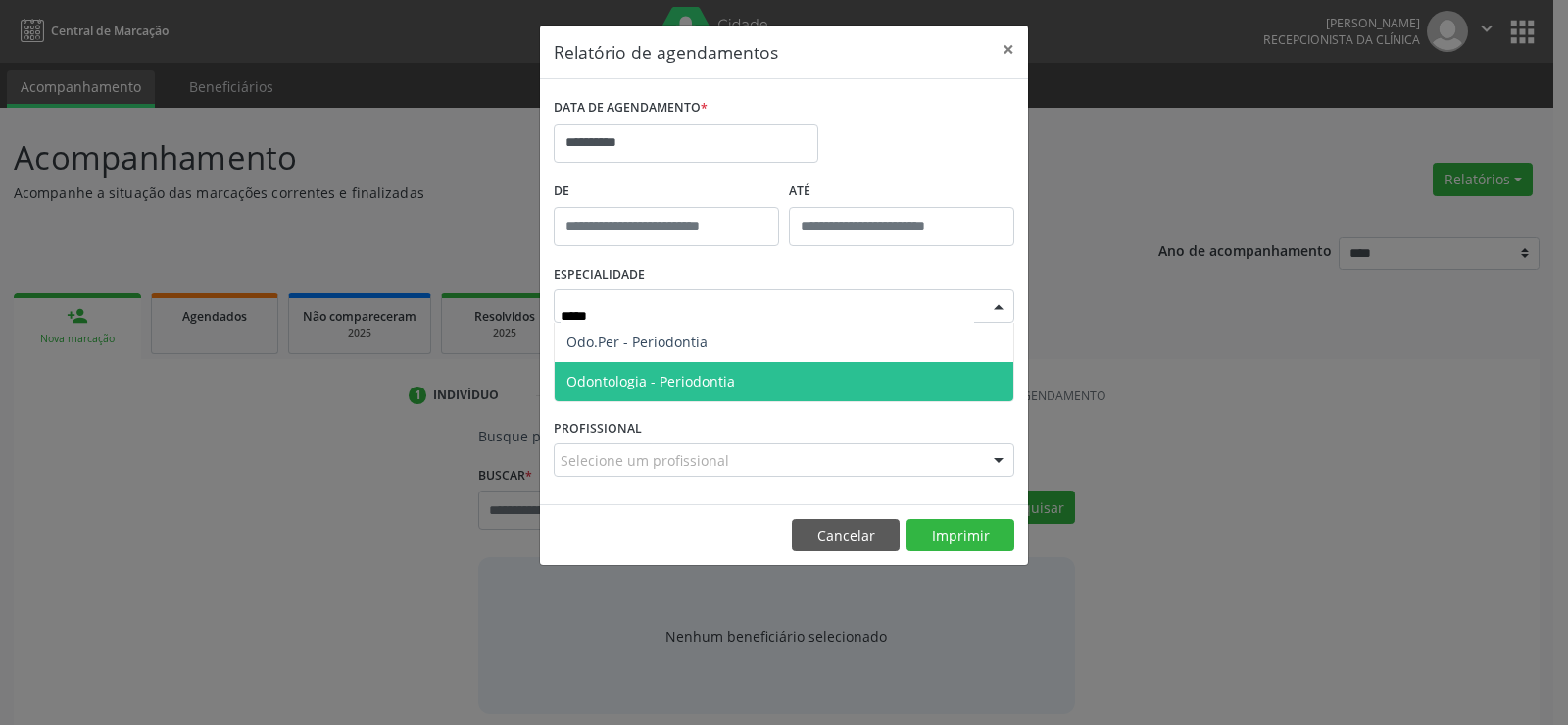
click at [690, 377] on span "Odontologia - Periodontia" at bounding box center [650, 381] width 168 height 19
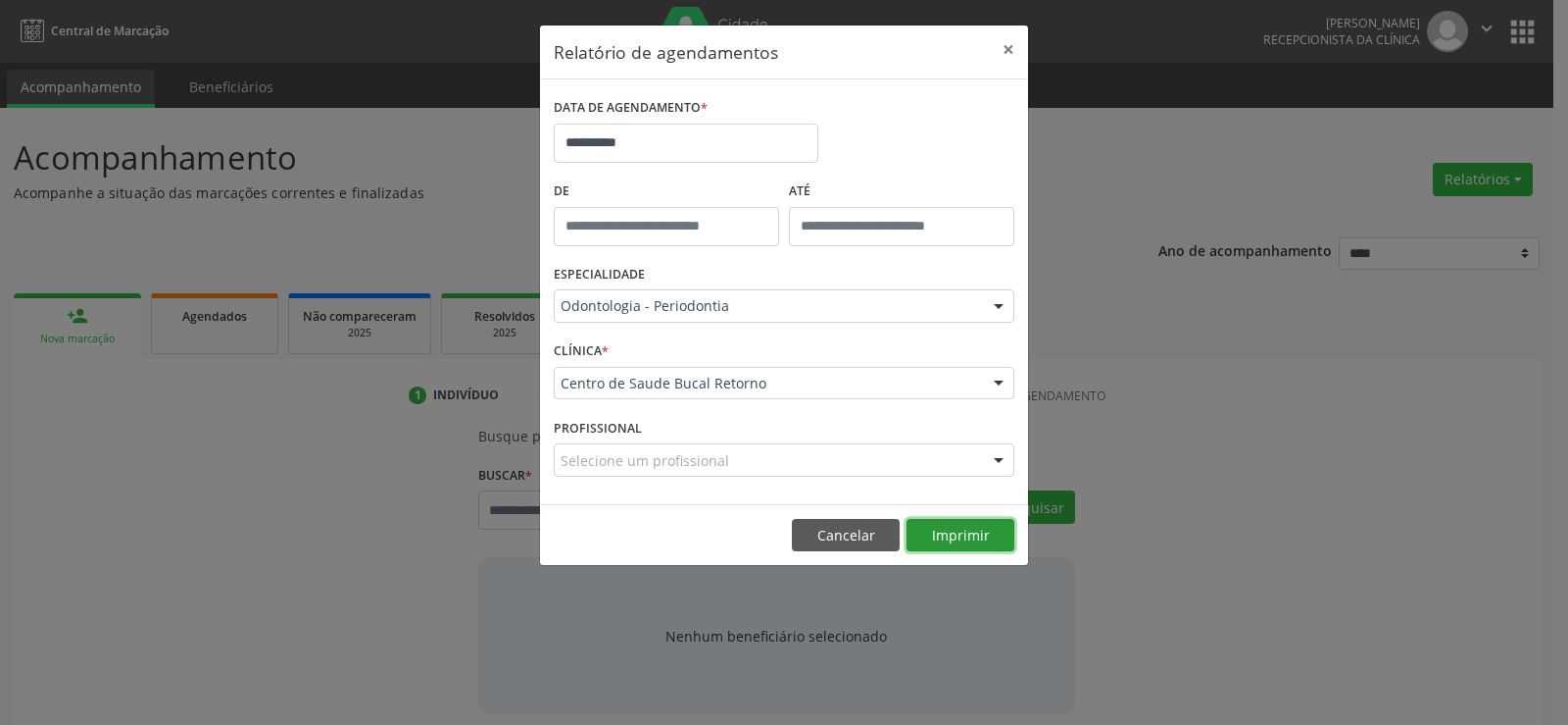
click at [948, 536] on button "Imprimir" at bounding box center [959, 536] width 108 height 34
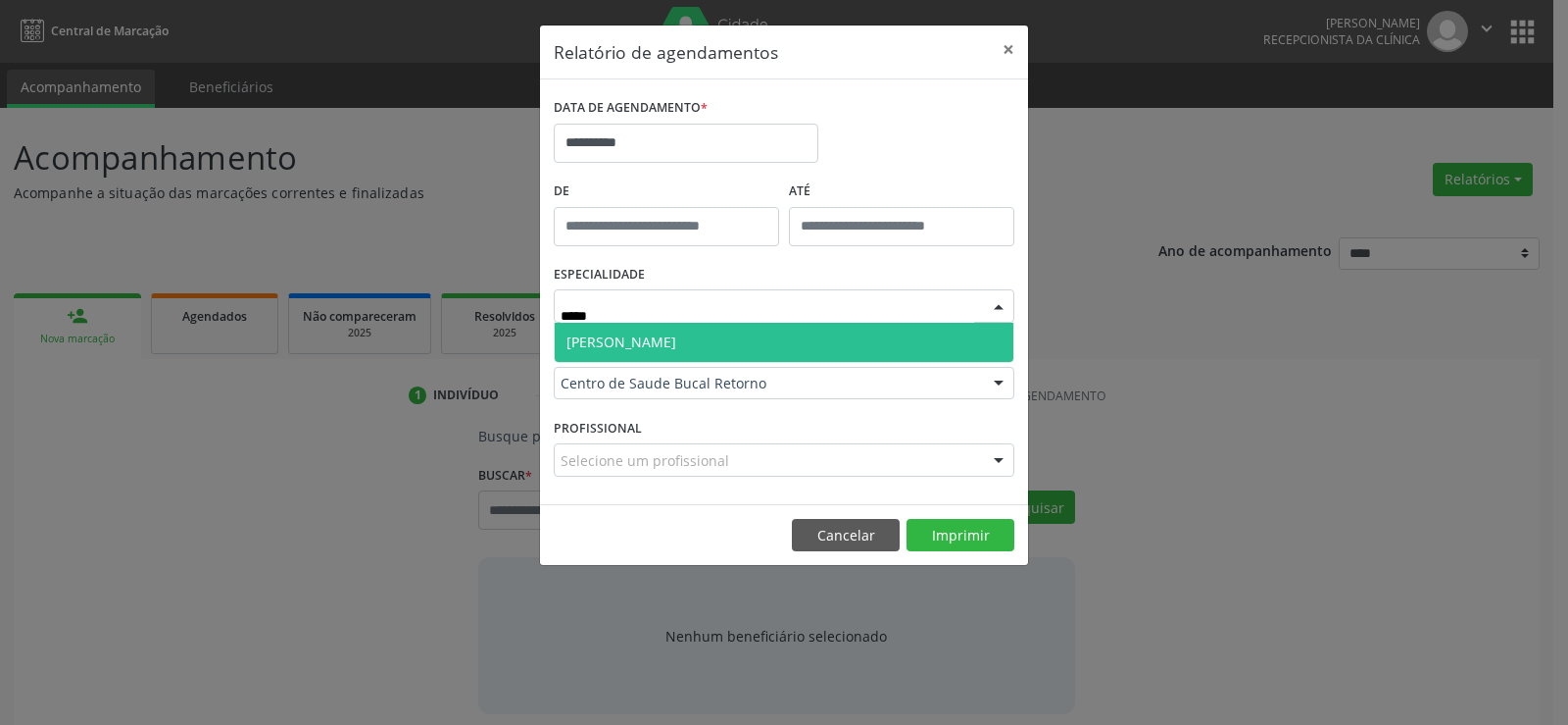
type input "******"
click at [712, 353] on span "Pericia Odontológica" at bounding box center [783, 342] width 459 height 40
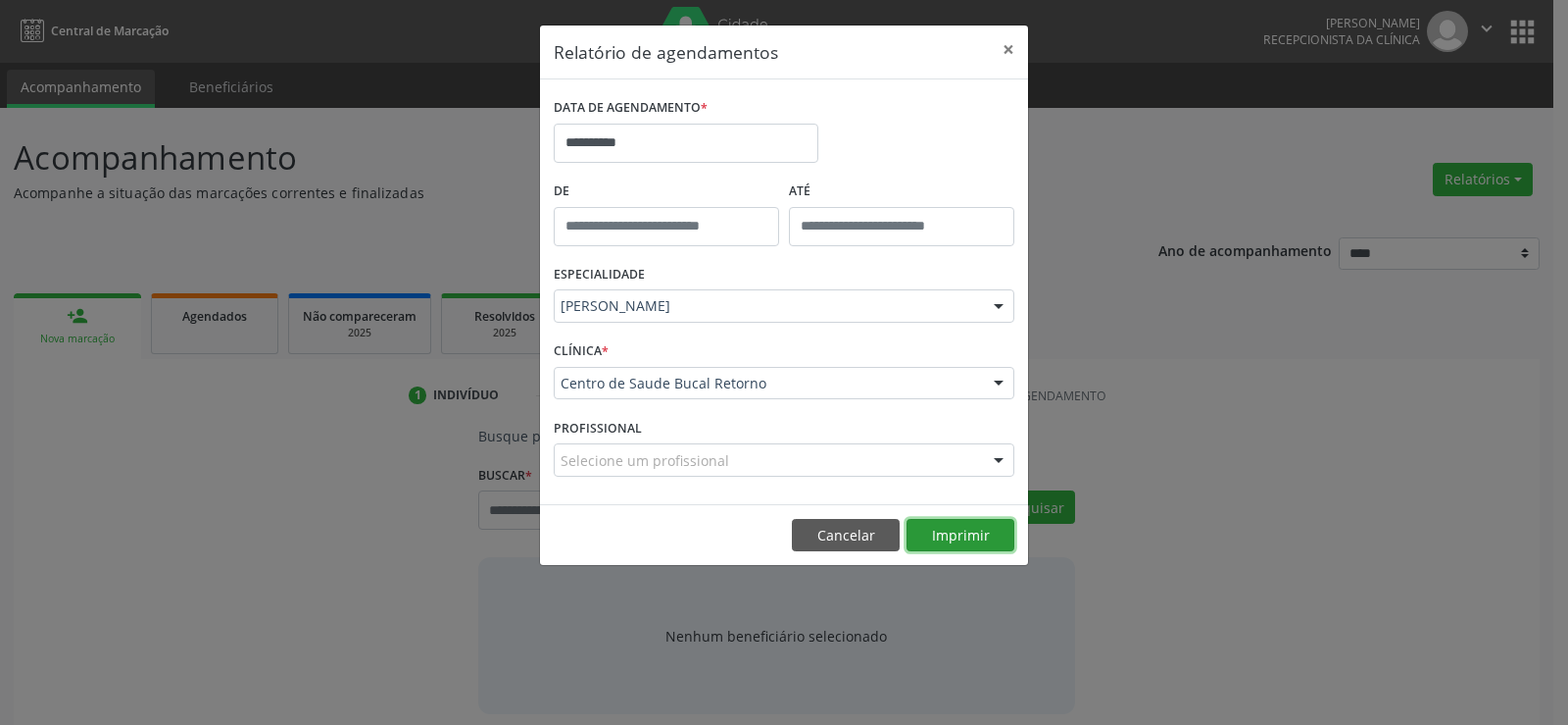
click at [941, 534] on button "Imprimir" at bounding box center [959, 536] width 108 height 34
drag, startPoint x: 836, startPoint y: 544, endPoint x: 723, endPoint y: 544, distance: 113.0
click at [833, 544] on button "Cancelar" at bounding box center [845, 536] width 108 height 34
